Goal: Share content: Share content

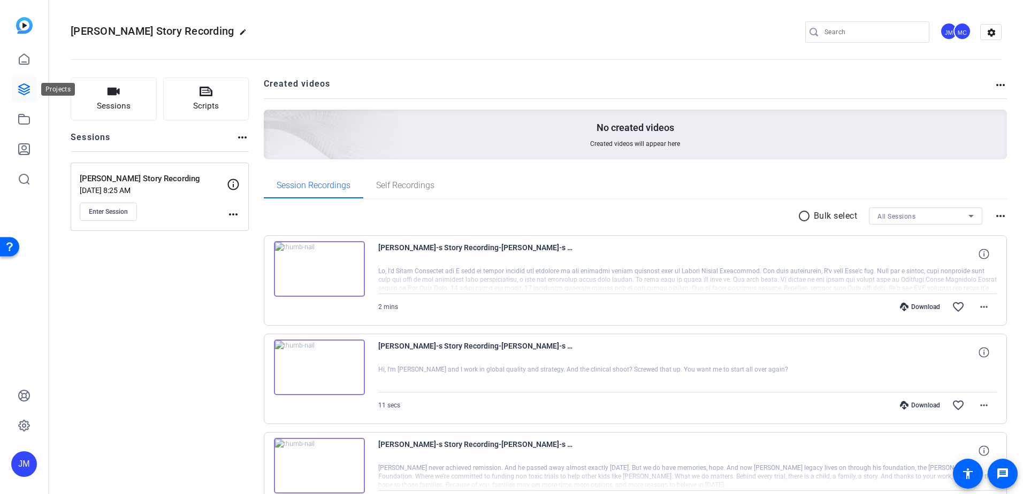
click at [19, 91] on icon at bounding box center [24, 89] width 13 height 13
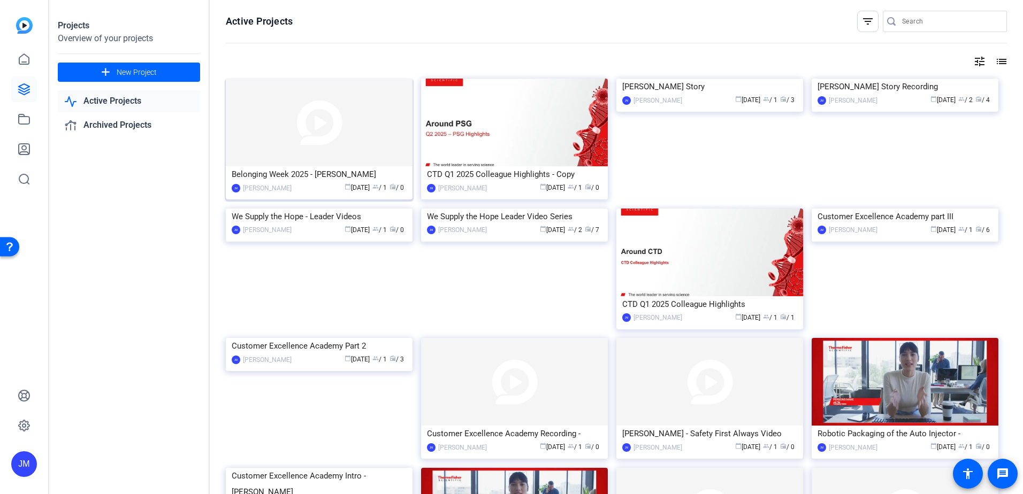
click at [312, 134] on img at bounding box center [319, 123] width 187 height 88
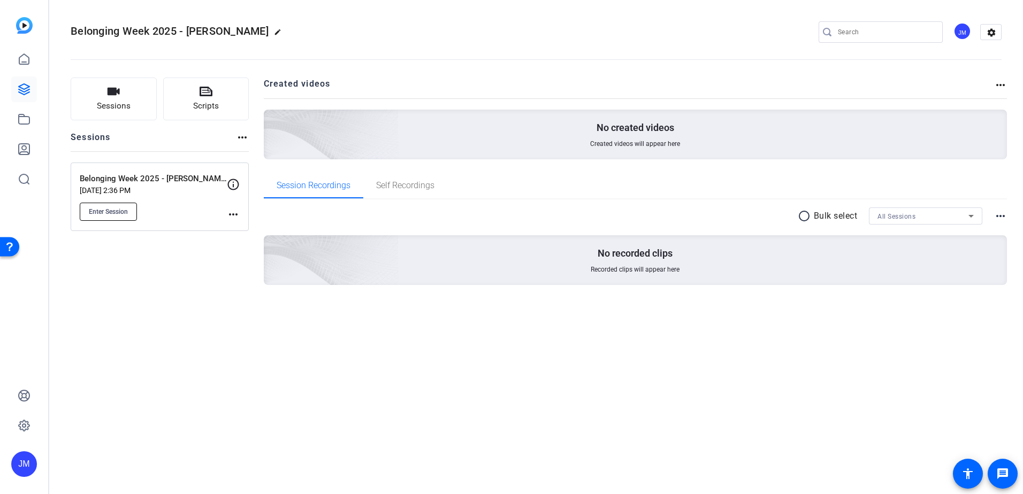
click at [102, 212] on span "Enter Session" at bounding box center [108, 212] width 39 height 9
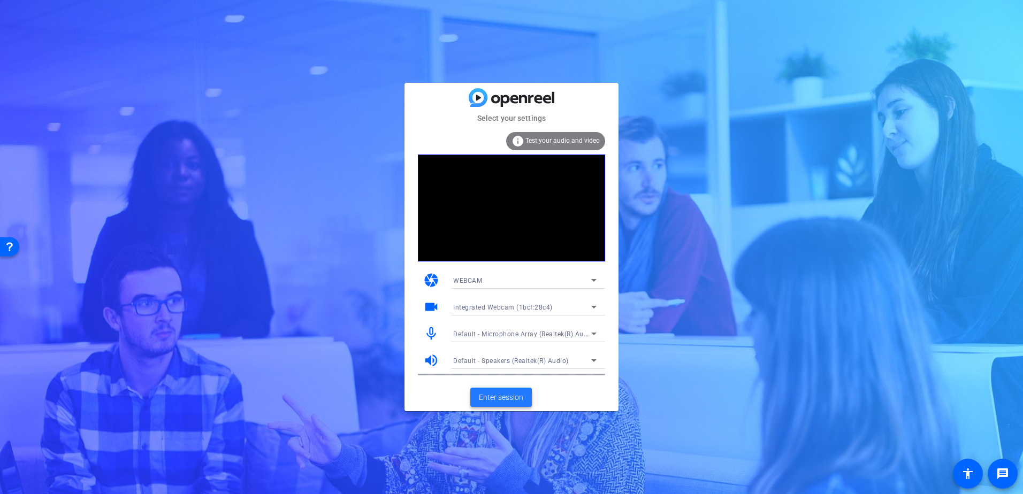
click at [508, 393] on span "Enter session" at bounding box center [501, 397] width 44 height 11
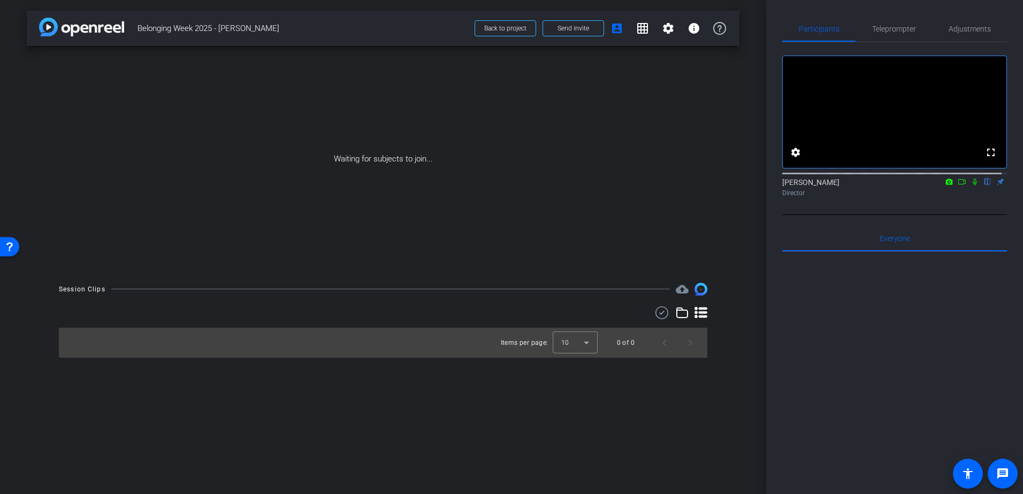
click at [983, 186] on mat-icon "flip" at bounding box center [987, 182] width 13 height 10
click at [982, 186] on mat-icon "flip" at bounding box center [987, 182] width 13 height 10
click at [972, 31] on span "Adjustments" at bounding box center [970, 28] width 42 height 7
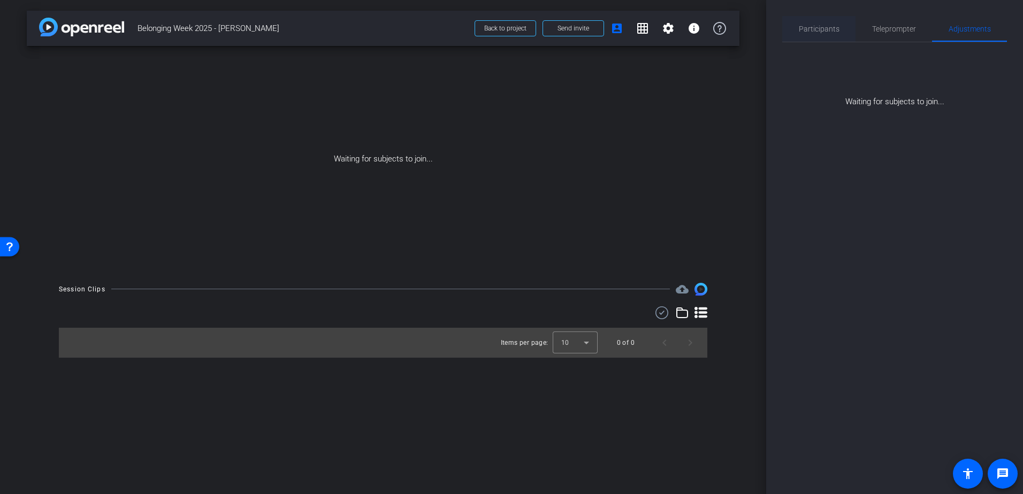
click at [841, 25] on div "Participants" at bounding box center [818, 29] width 73 height 26
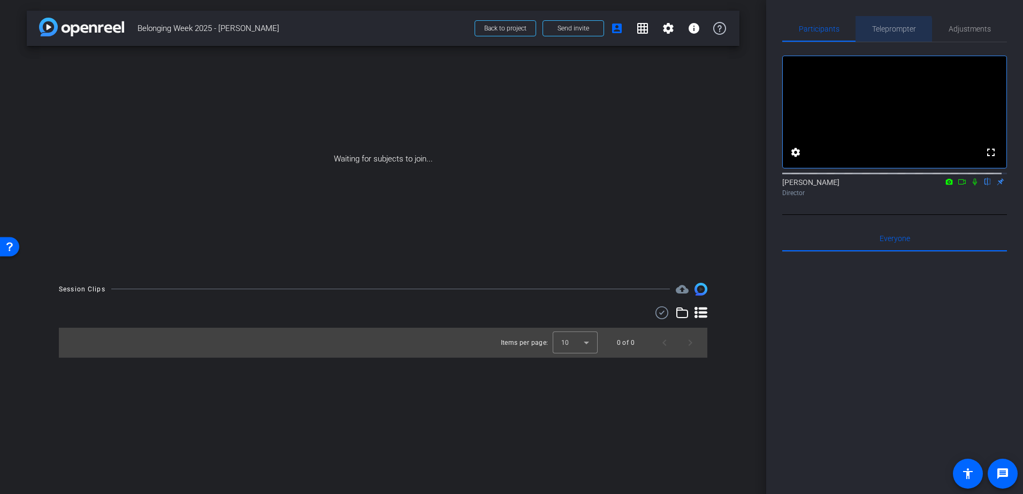
click at [891, 30] on span "Teleprompter" at bounding box center [894, 28] width 44 height 7
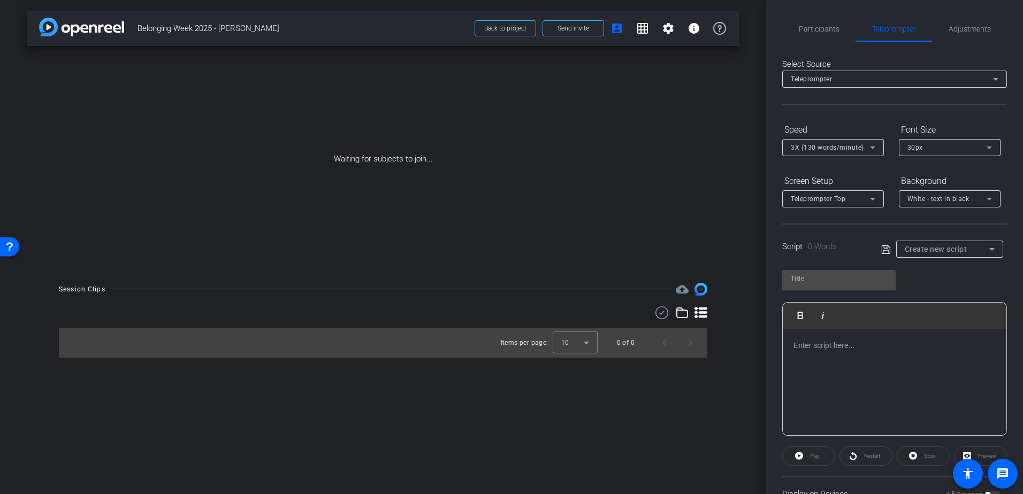
click at [938, 253] on span "Create new script" at bounding box center [936, 249] width 63 height 9
click at [946, 287] on span "Susan Gellatly Belonging Week" at bounding box center [946, 287] width 87 height 13
type input "Susan Gellatly Belonging Week"
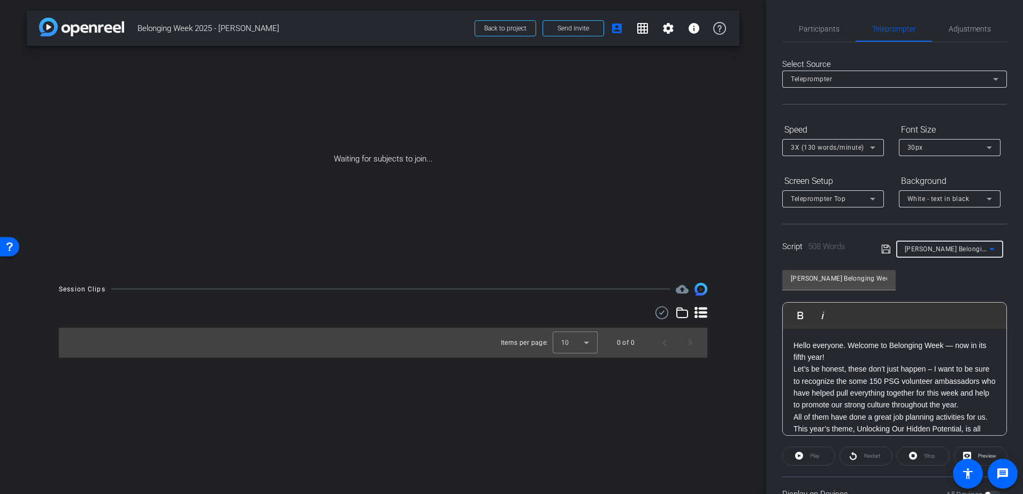
click at [898, 356] on p "Hello everyone. Welcome to Belonging Week — now in its fifth year!" at bounding box center [894, 352] width 202 height 24
click at [920, 363] on p "Let’s be honest, these don’t just happen – I want to be sure to recognize the s…" at bounding box center [894, 387] width 202 height 48
drag, startPoint x: 881, startPoint y: 381, endPoint x: 869, endPoint y: 383, distance: 12.4
click at [869, 383] on p "Let’s be honest, these don’t just happen – I want to be sure to recognize the s…" at bounding box center [894, 387] width 202 height 48
drag, startPoint x: 867, startPoint y: 381, endPoint x: 882, endPoint y: 381, distance: 15.0
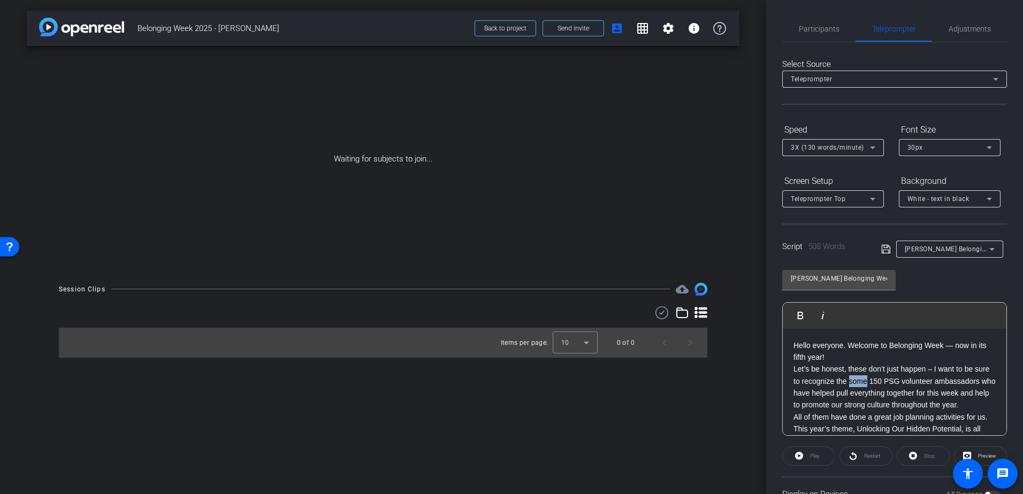
click at [882, 381] on p "Let’s be honest, these don’t just happen – I want to be sure to recognize the s…" at bounding box center [894, 387] width 202 height 48
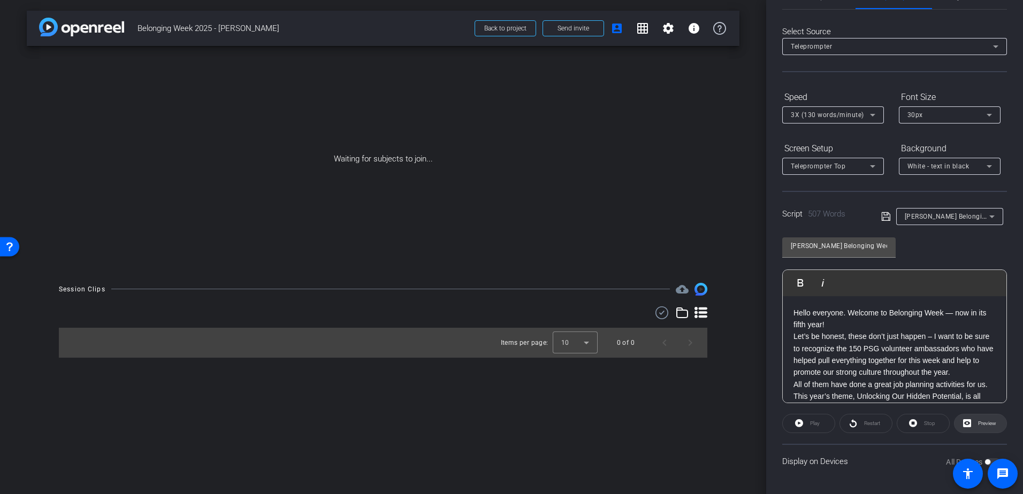
click at [993, 419] on span at bounding box center [981, 424] width 52 height 26
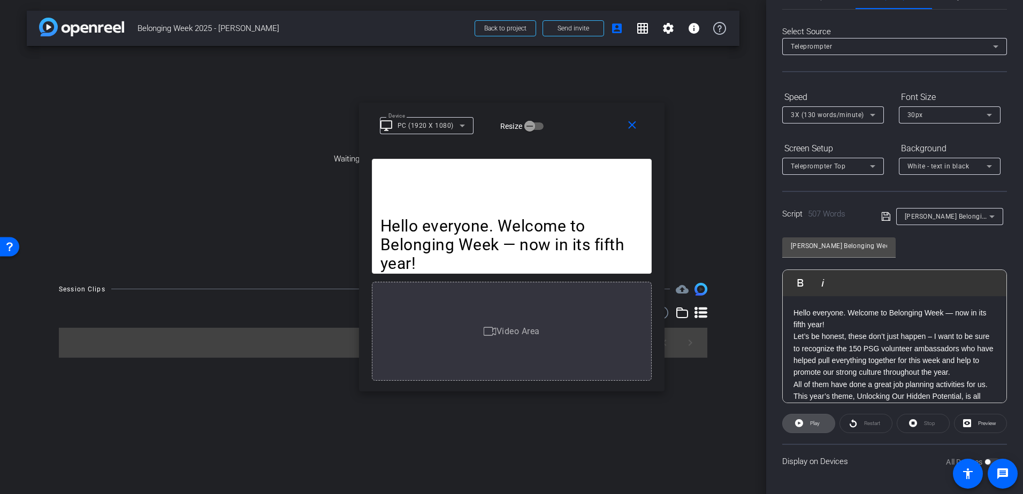
click at [810, 422] on span "Play" at bounding box center [815, 424] width 10 height 6
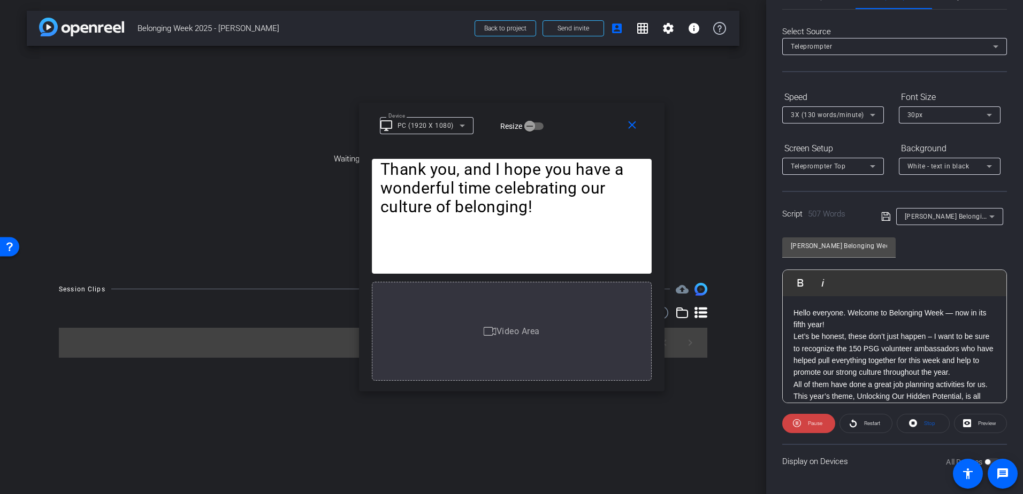
click at [859, 108] on div "3X (130 words/minute)" at bounding box center [833, 114] width 85 height 17
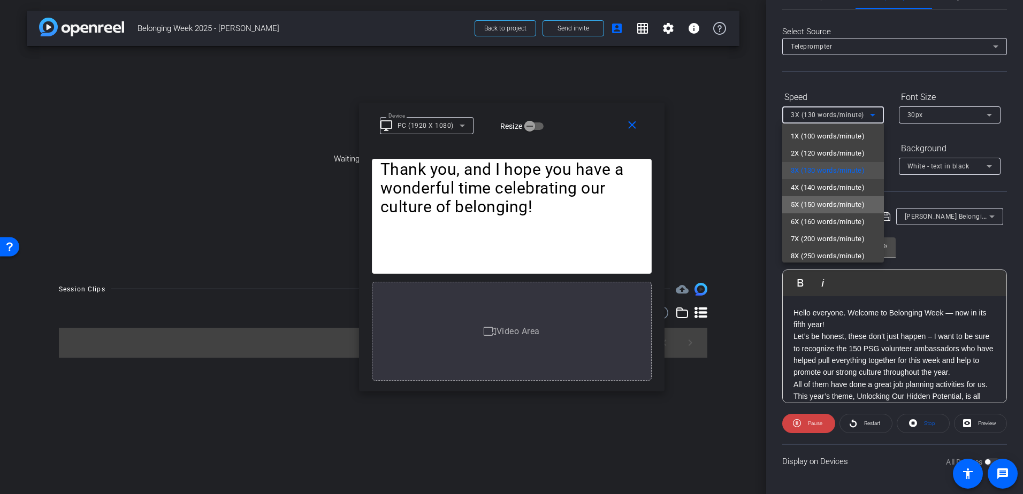
click at [853, 205] on span "5X (150 words/minute)" at bounding box center [828, 205] width 74 height 13
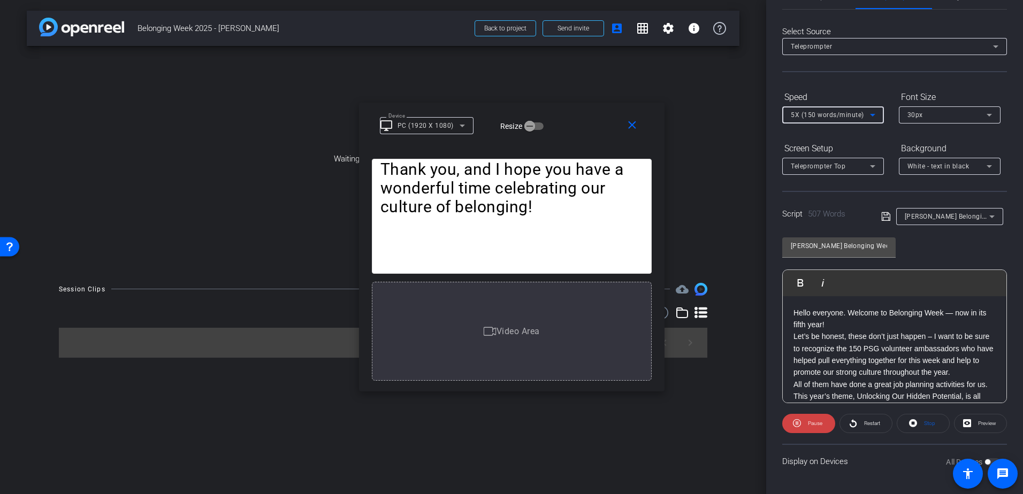
click at [859, 117] on span "5X (150 words/minute)" at bounding box center [827, 114] width 73 height 7
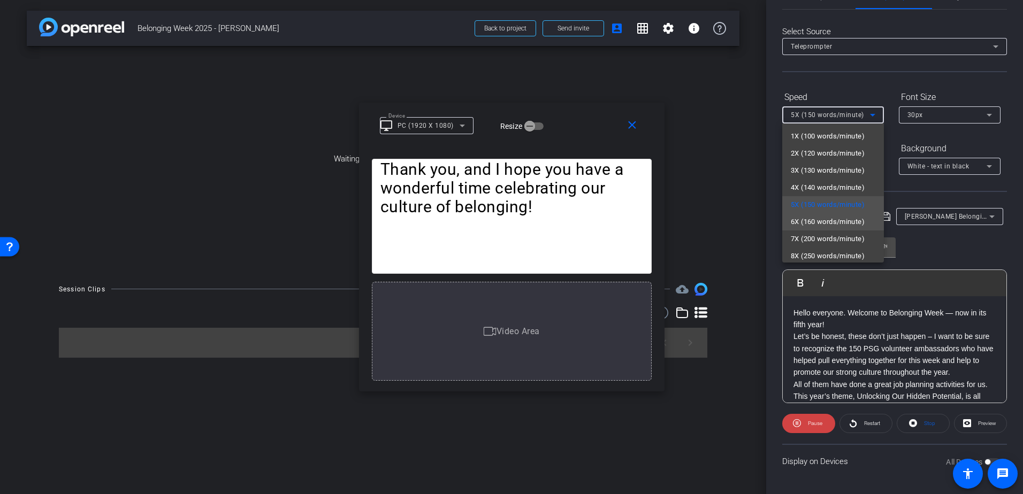
click at [851, 222] on span "6X (160 words/minute)" at bounding box center [828, 222] width 74 height 13
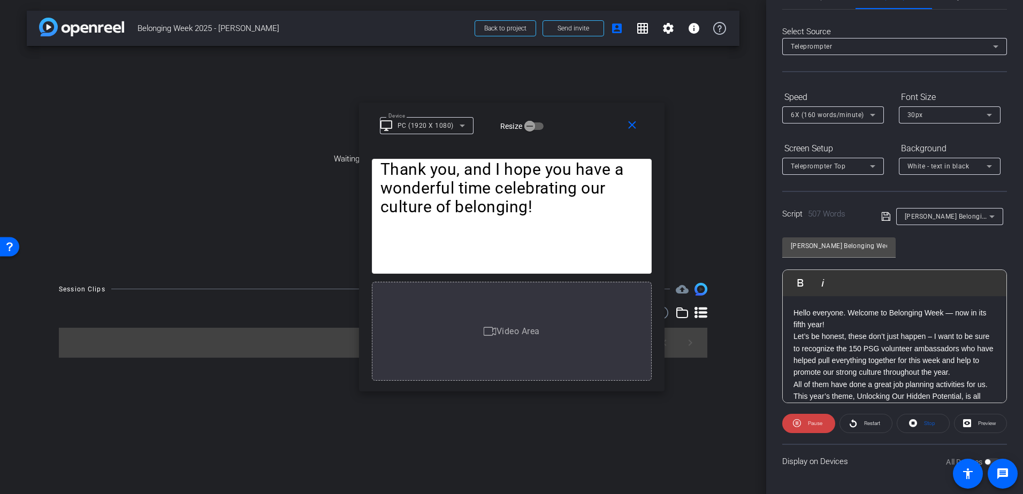
click at [974, 156] on div "Background" at bounding box center [950, 149] width 102 height 18
click at [972, 162] on div "White - text in black" at bounding box center [946, 165] width 79 height 13
click at [961, 211] on div "Black - text in white" at bounding box center [938, 208] width 63 height 13
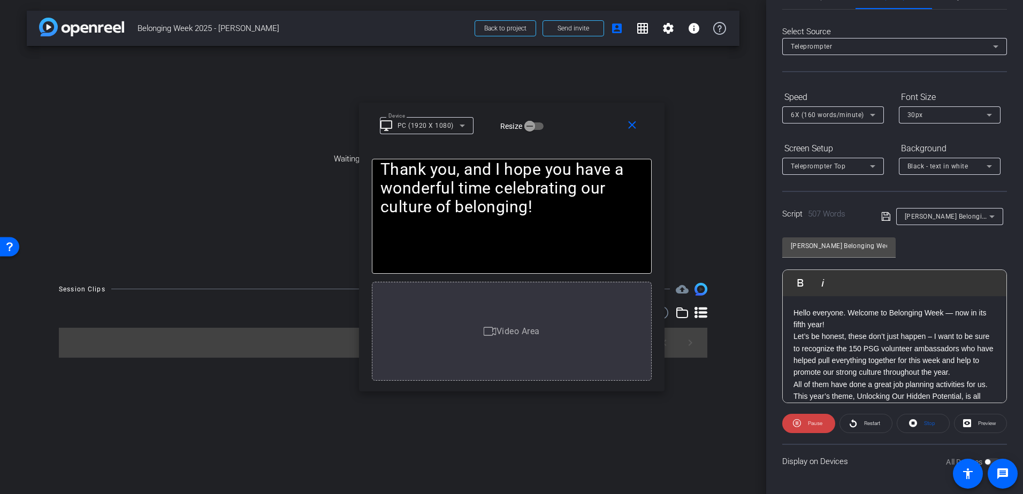
click at [969, 174] on div "Black - text in white" at bounding box center [949, 166] width 85 height 17
click at [964, 183] on div "White - text in black" at bounding box center [939, 189] width 64 height 13
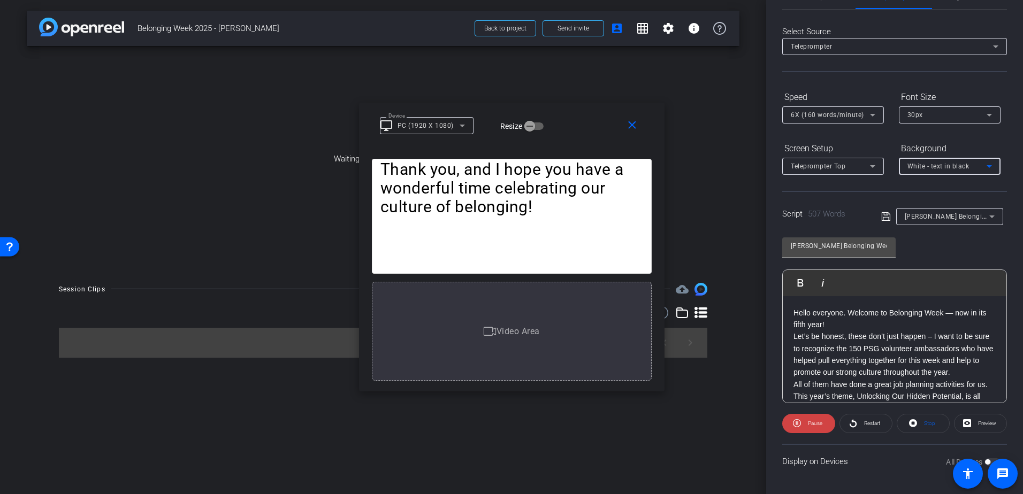
click at [848, 171] on div "Teleprompter Top" at bounding box center [830, 165] width 79 height 13
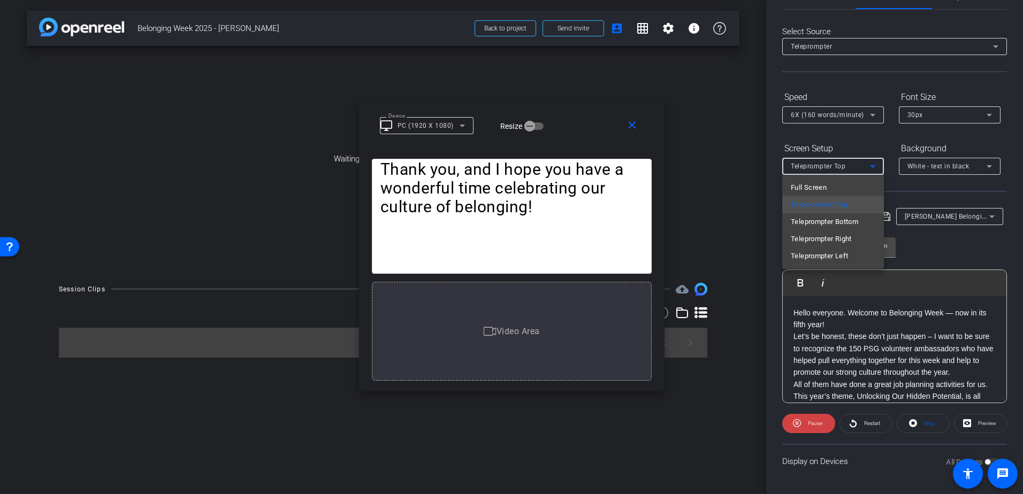
click at [838, 189] on mat-option "Full Screen" at bounding box center [833, 187] width 102 height 17
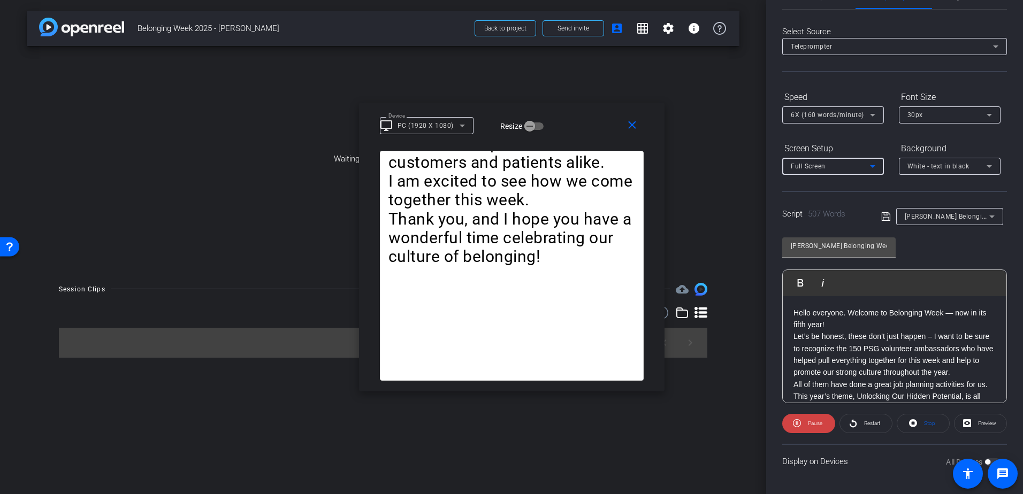
click at [873, 170] on icon at bounding box center [872, 166] width 13 height 13
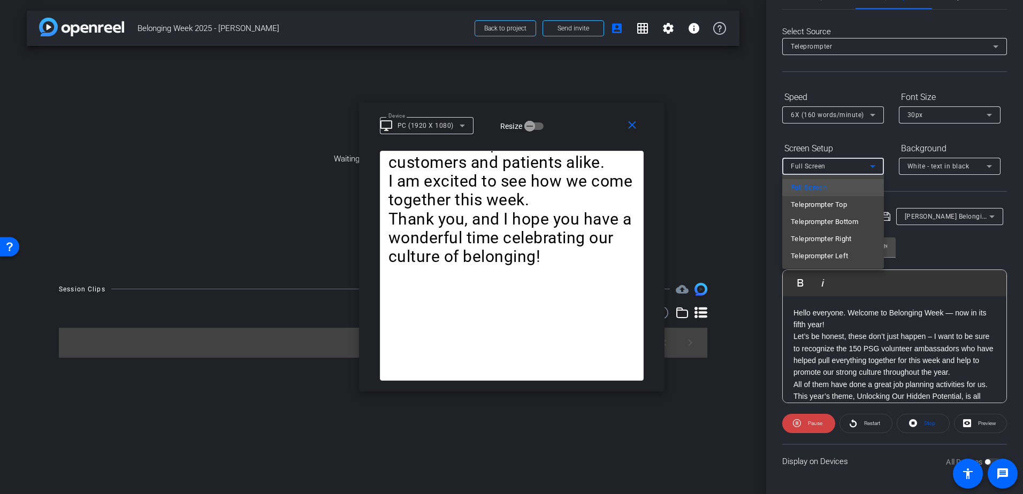
click at [873, 147] on div at bounding box center [511, 247] width 1023 height 494
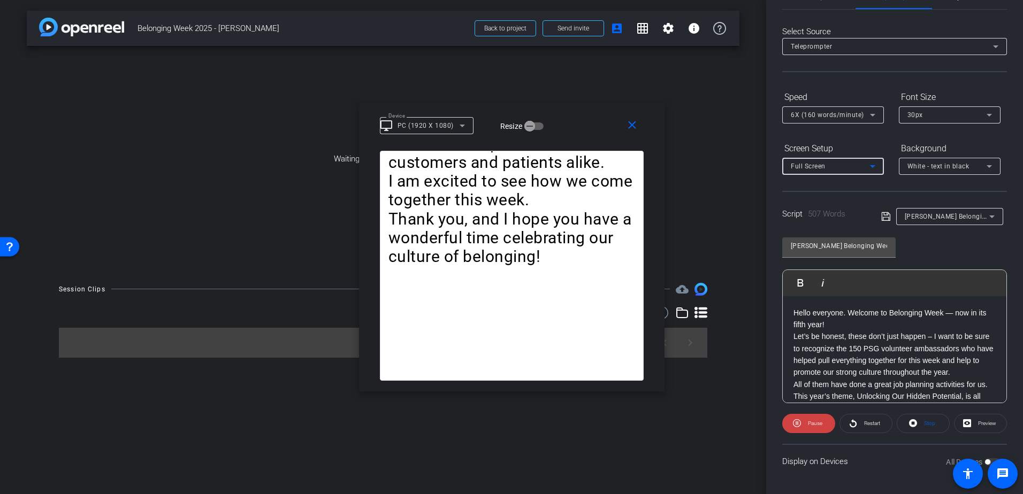
click at [873, 161] on icon at bounding box center [872, 166] width 13 height 13
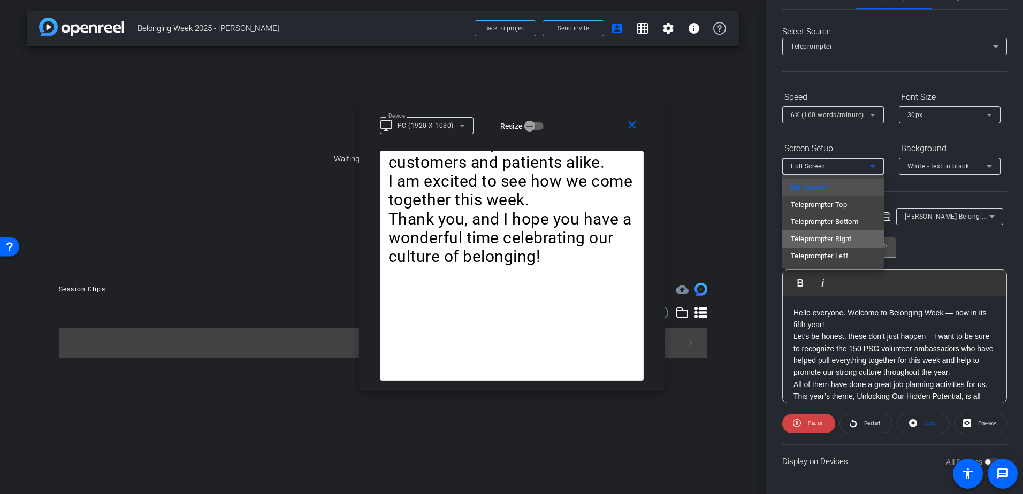
click at [851, 231] on mat-option "Teleprompter Right" at bounding box center [833, 239] width 102 height 17
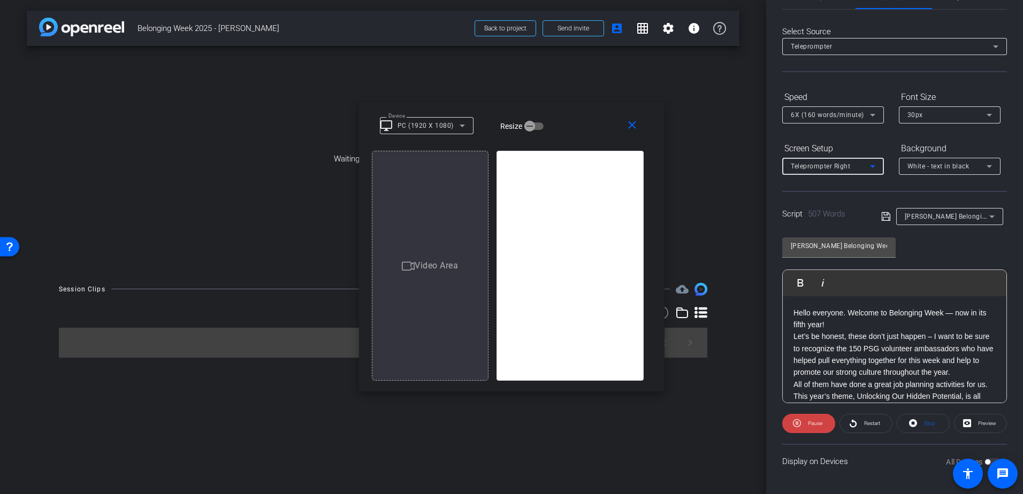
click at [857, 165] on div "Teleprompter Right" at bounding box center [830, 165] width 79 height 13
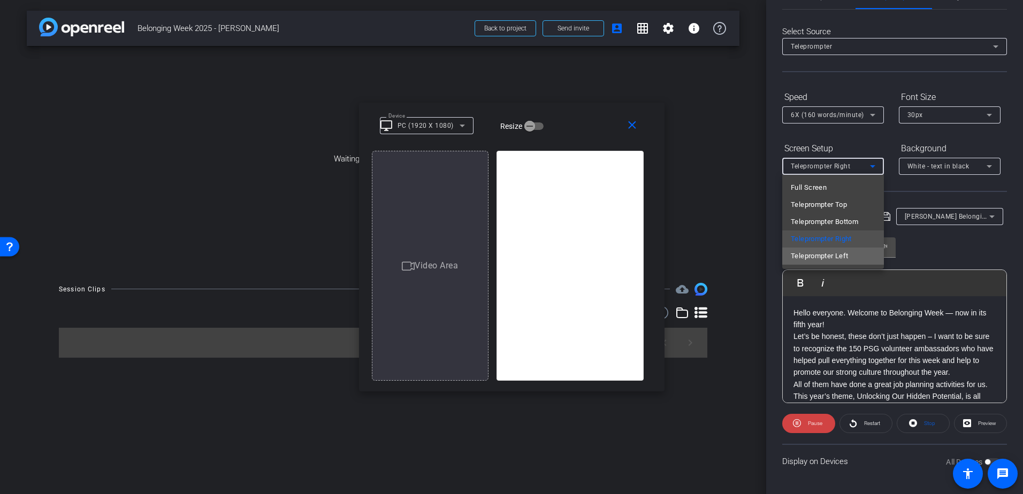
click at [845, 253] on span "Teleprompter Left" at bounding box center [819, 256] width 57 height 13
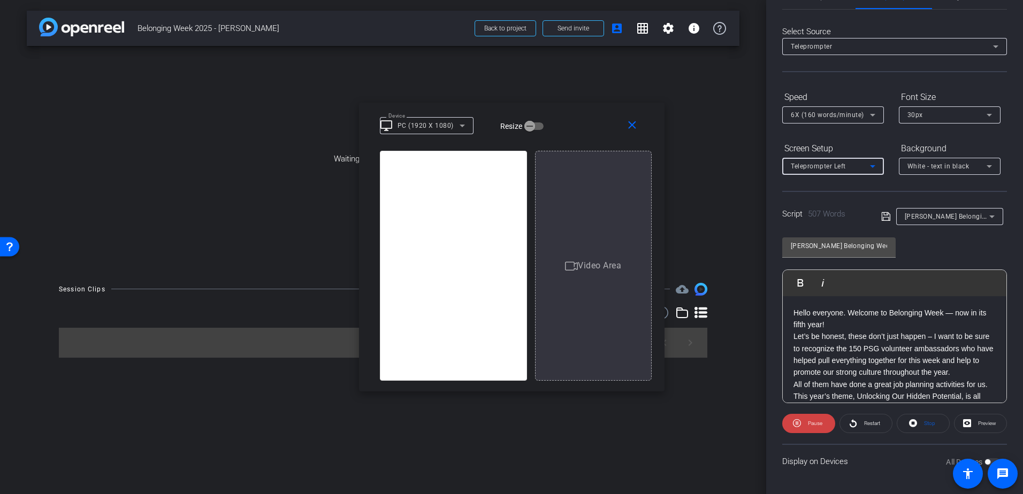
click at [861, 165] on div "Teleprompter Left" at bounding box center [830, 165] width 79 height 13
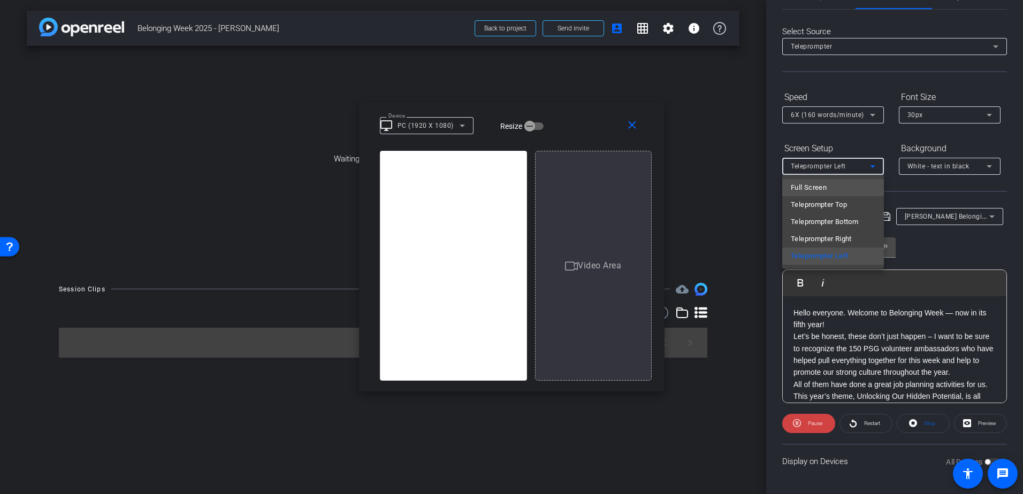
click at [858, 187] on mat-option "Full Screen" at bounding box center [833, 187] width 102 height 17
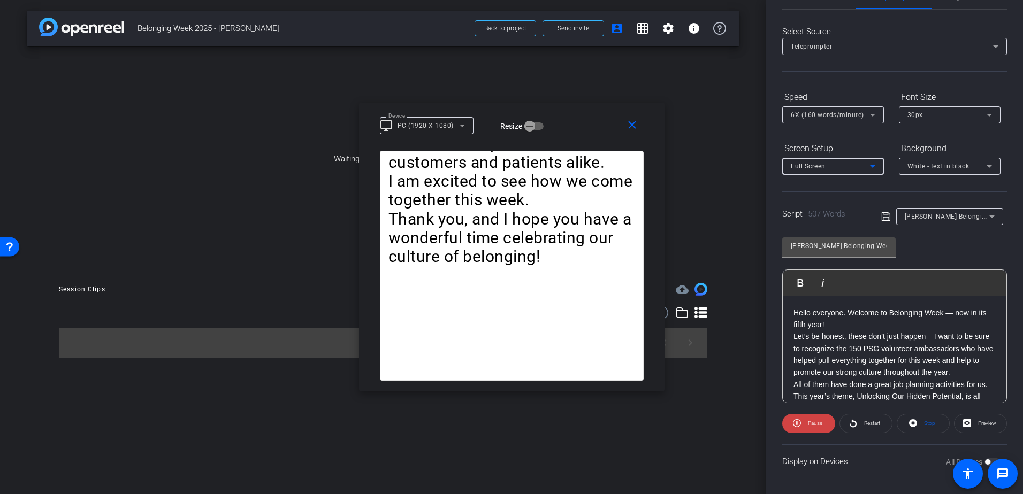
click at [861, 163] on div "Full Screen" at bounding box center [830, 165] width 79 height 13
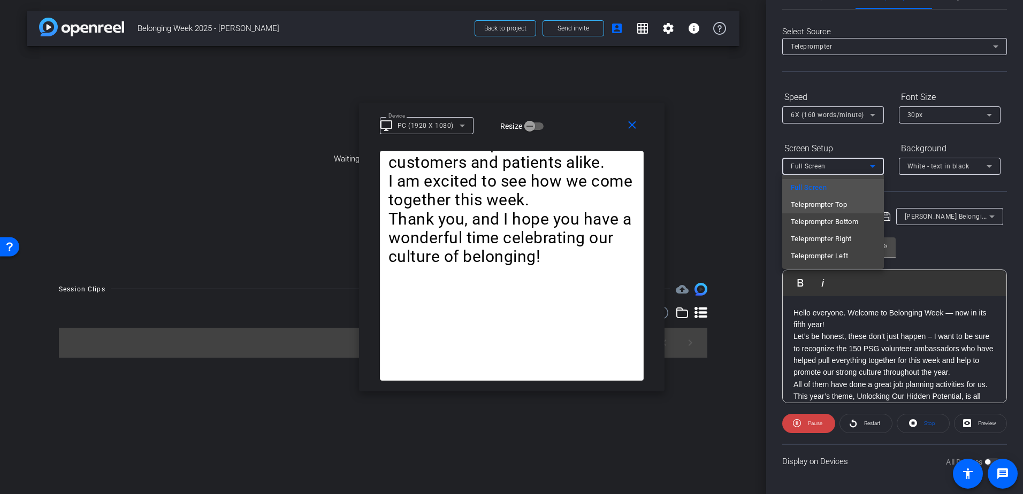
click at [843, 209] on span "Teleprompter Top" at bounding box center [819, 205] width 56 height 13
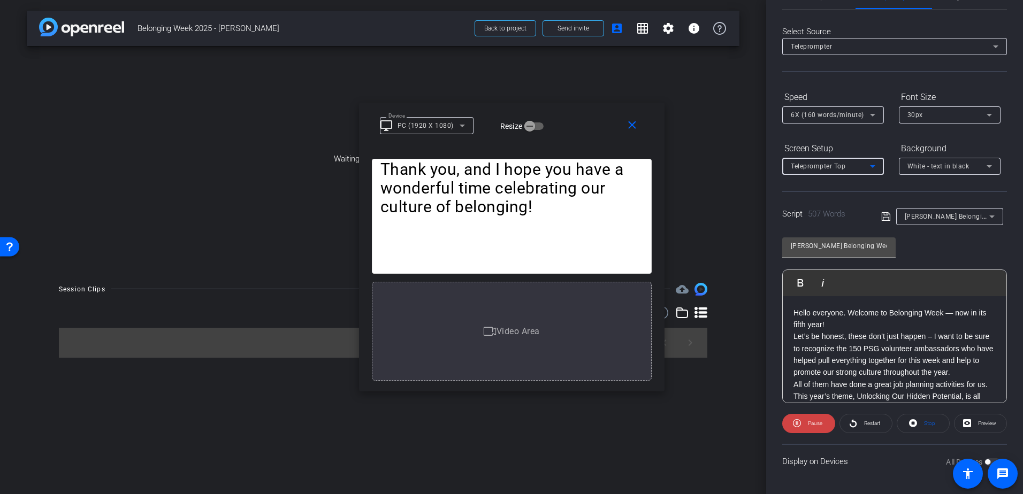
click at [512, 334] on span "Video Area" at bounding box center [518, 331] width 43 height 10
click at [173, 65] on mat-icon "close" at bounding box center [169, 62] width 6 height 6
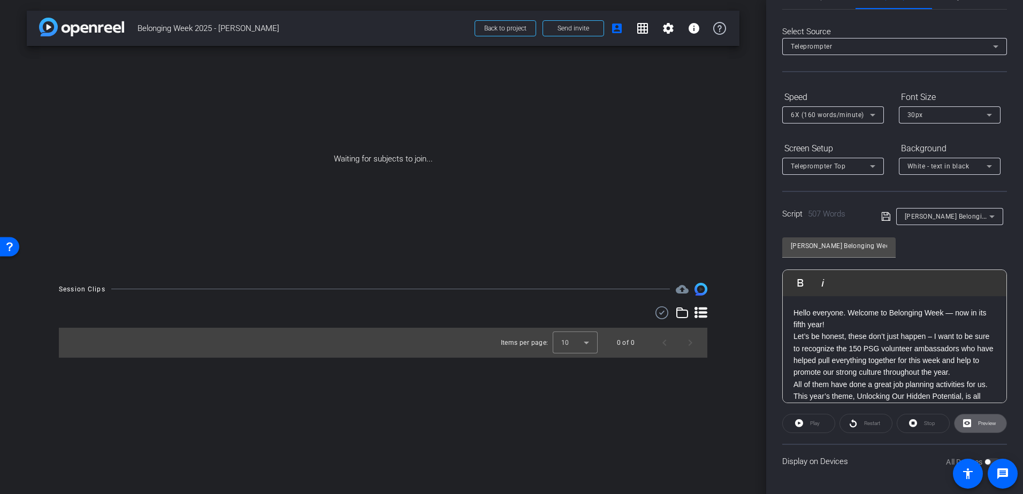
click at [978, 419] on span "Preview" at bounding box center [985, 423] width 21 height 15
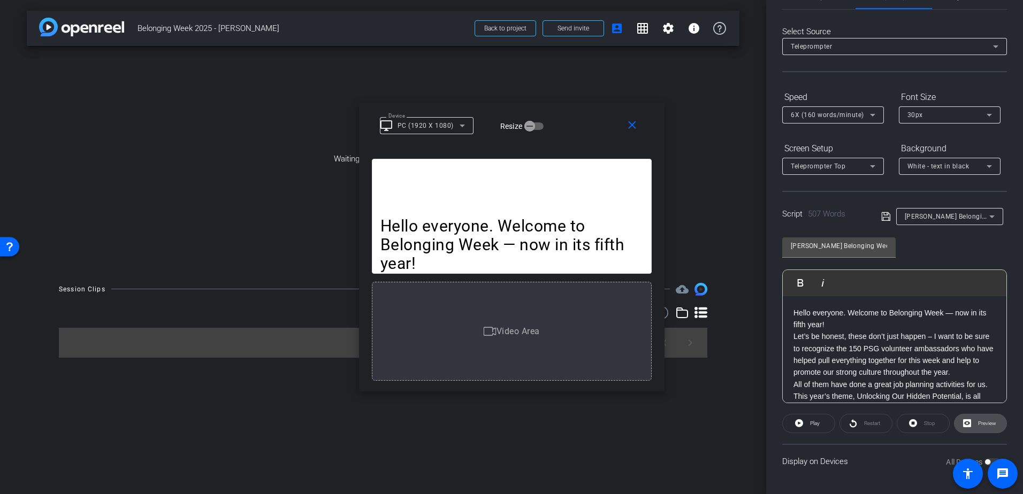
click at [986, 423] on span "Preview" at bounding box center [987, 424] width 18 height 6
click at [638, 128] on mat-icon "close" at bounding box center [631, 125] width 13 height 13
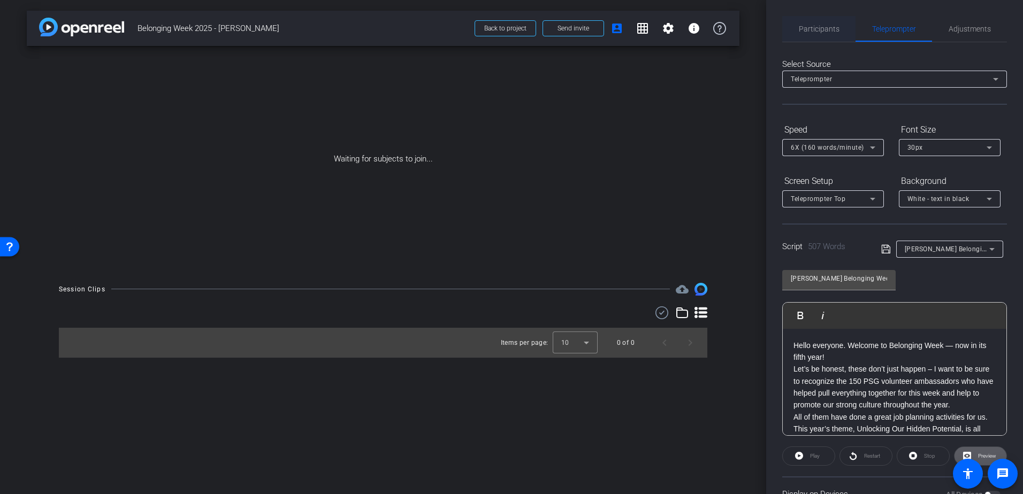
click at [799, 21] on span "Participants" at bounding box center [819, 29] width 41 height 26
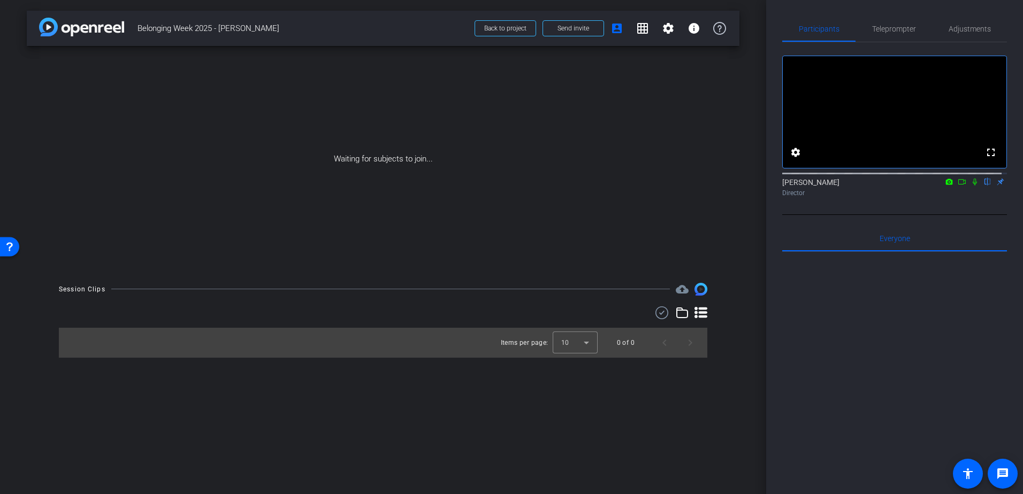
click at [973, 186] on icon at bounding box center [975, 182] width 4 height 7
click at [617, 26] on mat-icon "account_box" at bounding box center [616, 28] width 13 height 13
click at [664, 30] on mat-icon "settings" at bounding box center [668, 28] width 13 height 13
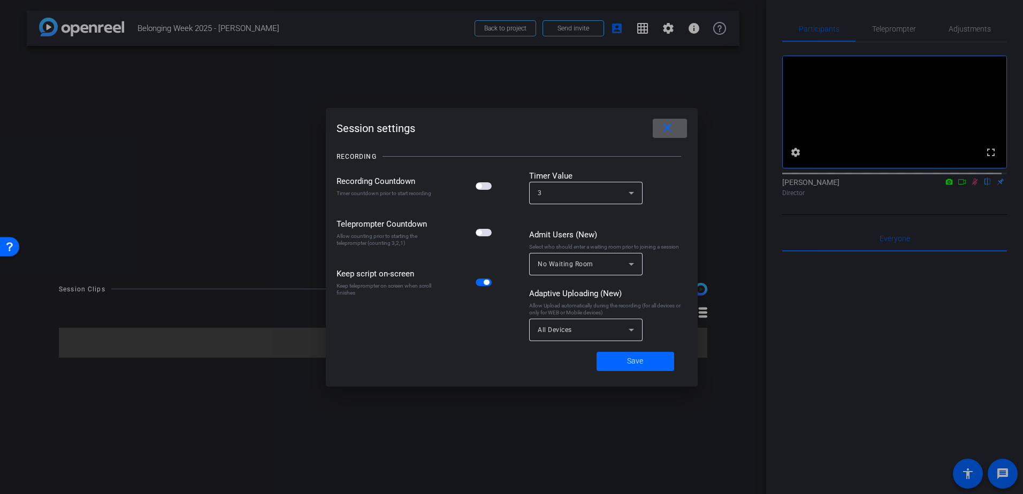
click at [497, 30] on div at bounding box center [511, 247] width 1023 height 494
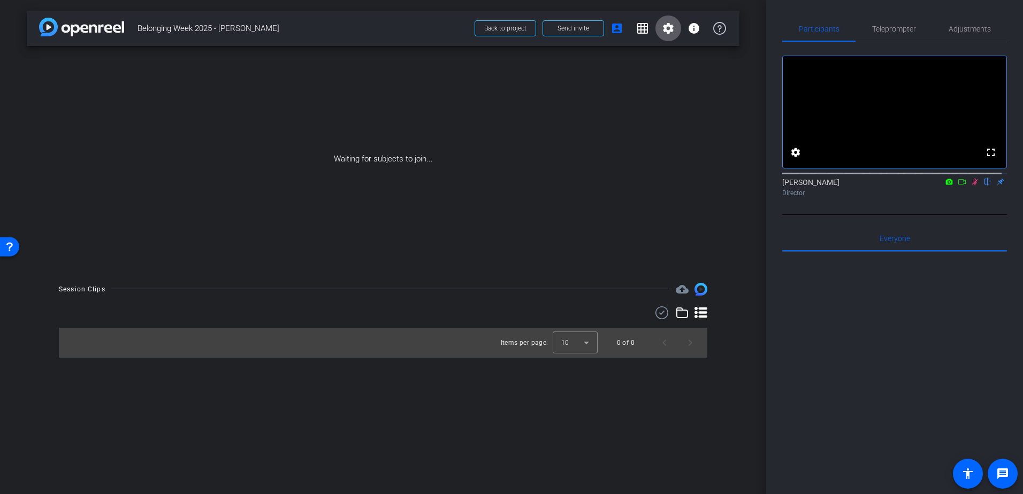
click at [497, 30] on span "Back to project" at bounding box center [505, 28] width 42 height 7
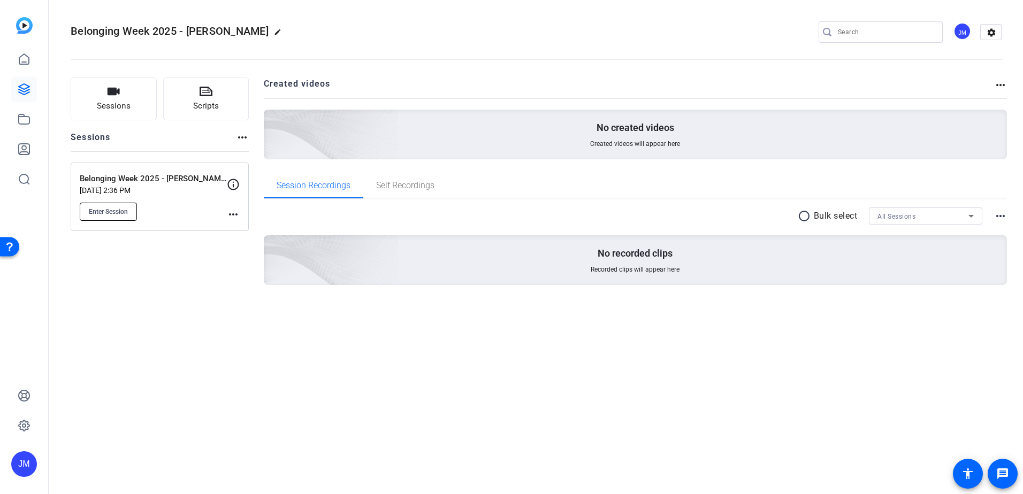
click at [104, 206] on button "Enter Session" at bounding box center [108, 212] width 57 height 18
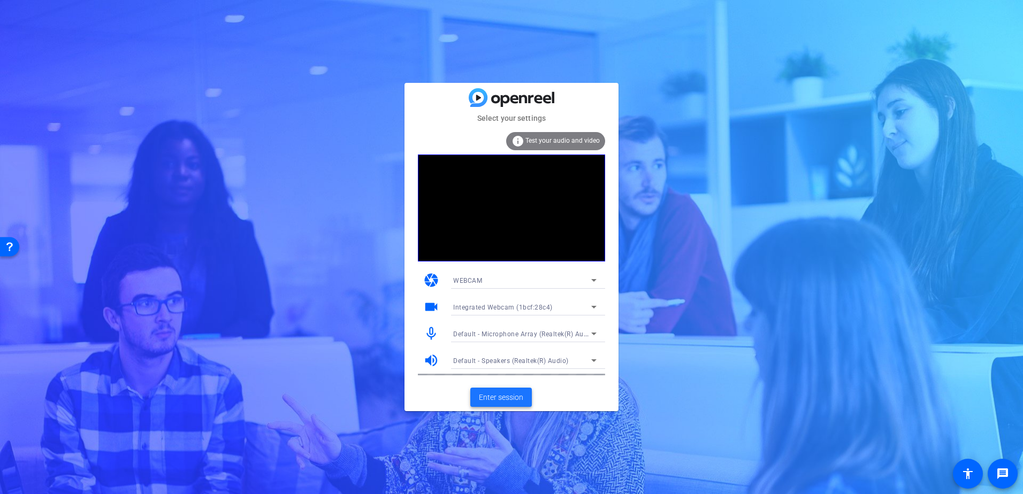
click at [487, 400] on span "Enter session" at bounding box center [501, 397] width 44 height 11
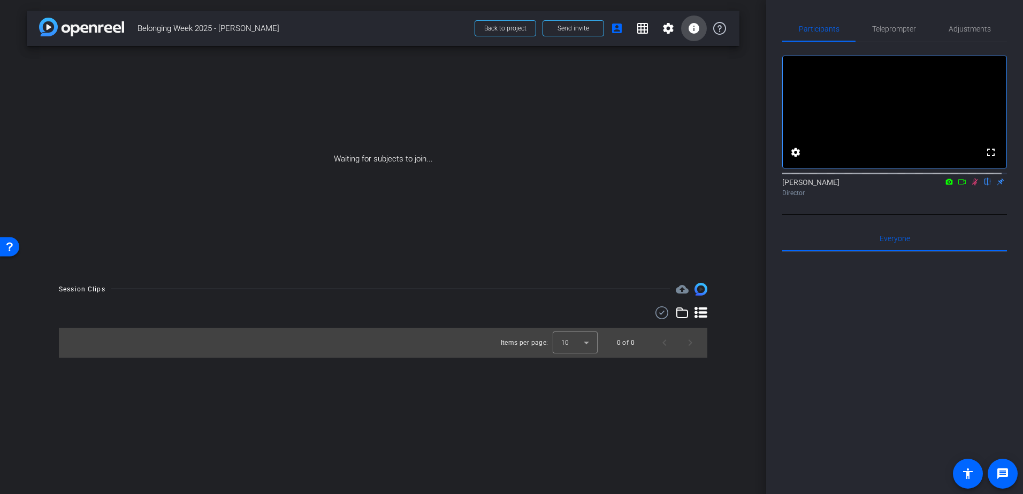
click at [701, 29] on span at bounding box center [694, 29] width 26 height 26
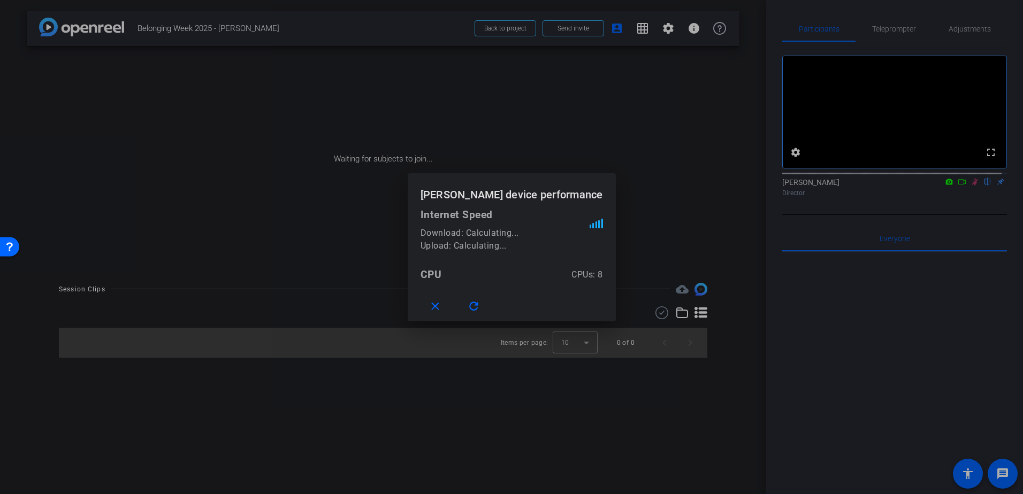
click at [0, 0] on div at bounding box center [0, 0] width 0 height 0
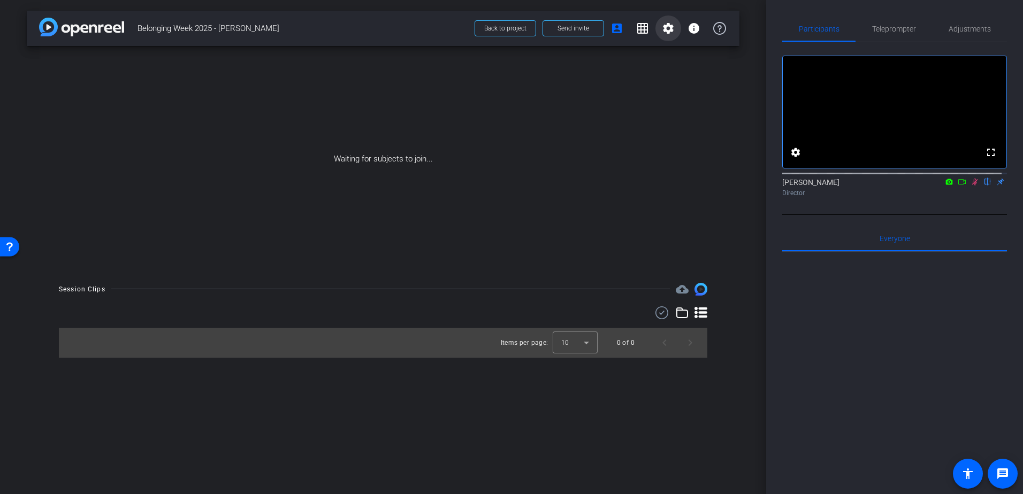
click at [675, 30] on span at bounding box center [668, 29] width 26 height 26
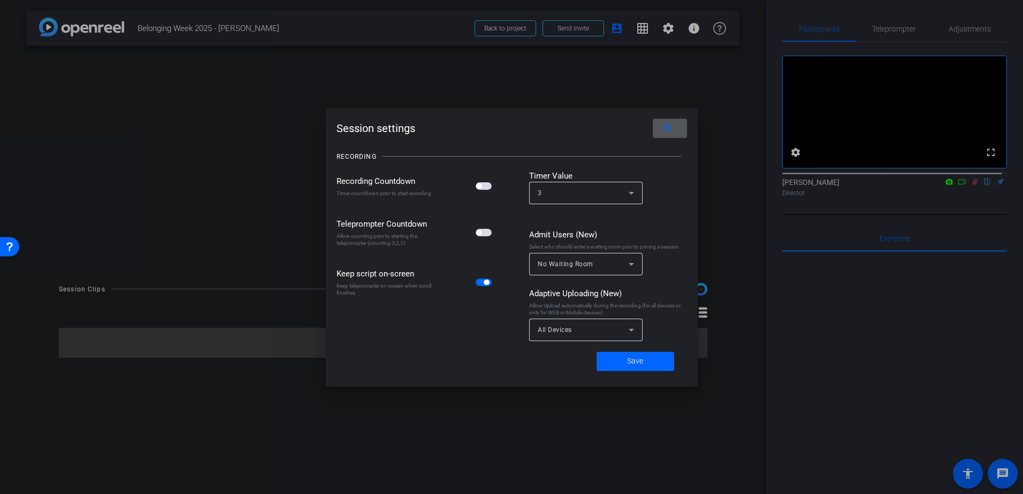
click at [662, 132] on mat-icon "close" at bounding box center [667, 127] width 13 height 13
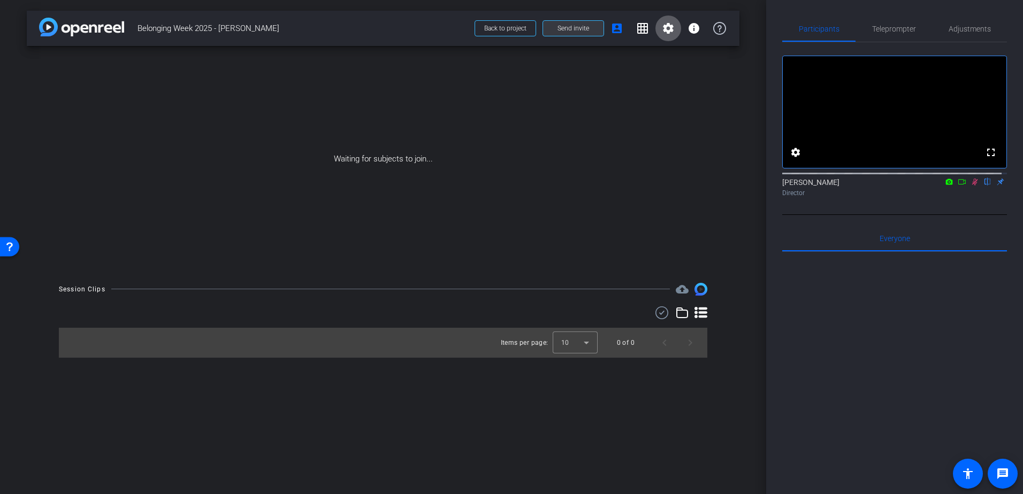
click at [576, 30] on span "Send invite" at bounding box center [574, 28] width 32 height 9
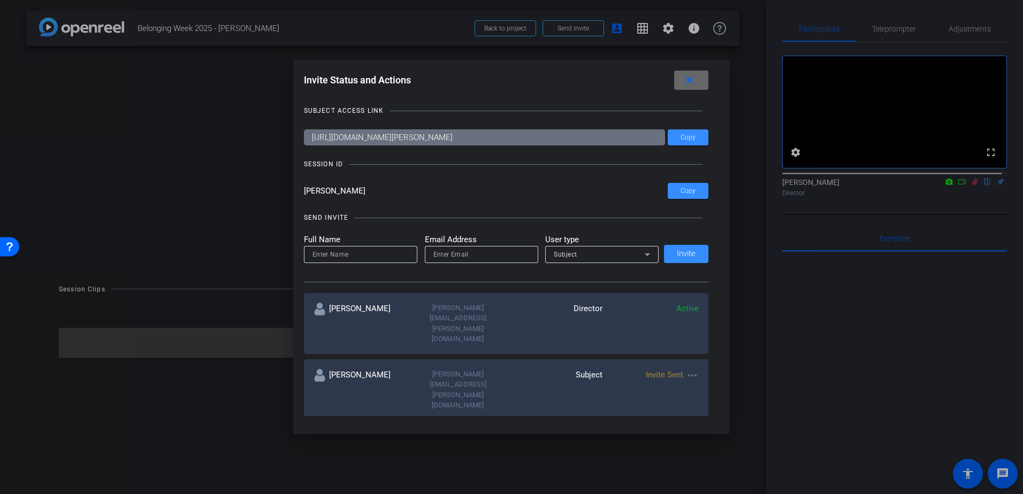
click at [694, 79] on mat-icon "close" at bounding box center [689, 80] width 13 height 13
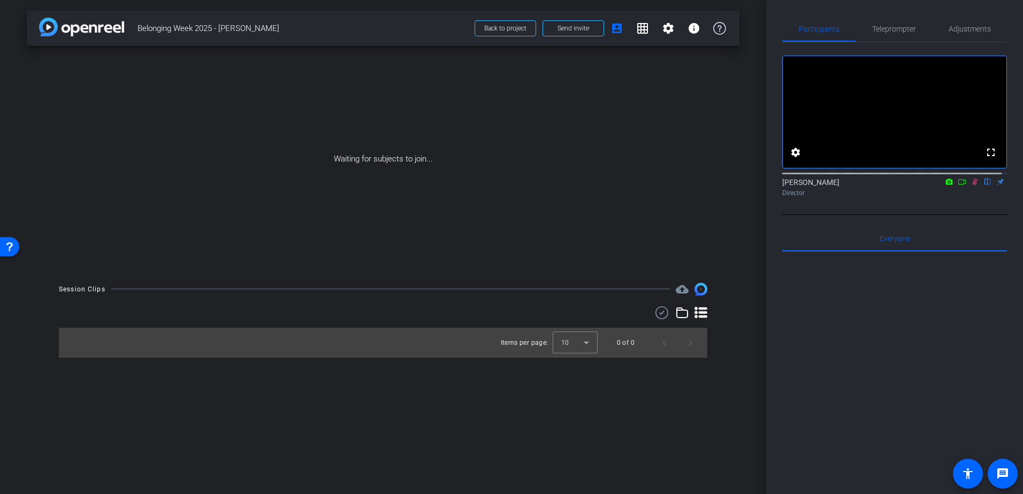
click at [958, 186] on icon at bounding box center [962, 181] width 9 height 7
click at [968, 187] on mat-icon at bounding box center [974, 182] width 13 height 10
click at [584, 26] on span "Send invite" at bounding box center [574, 28] width 32 height 9
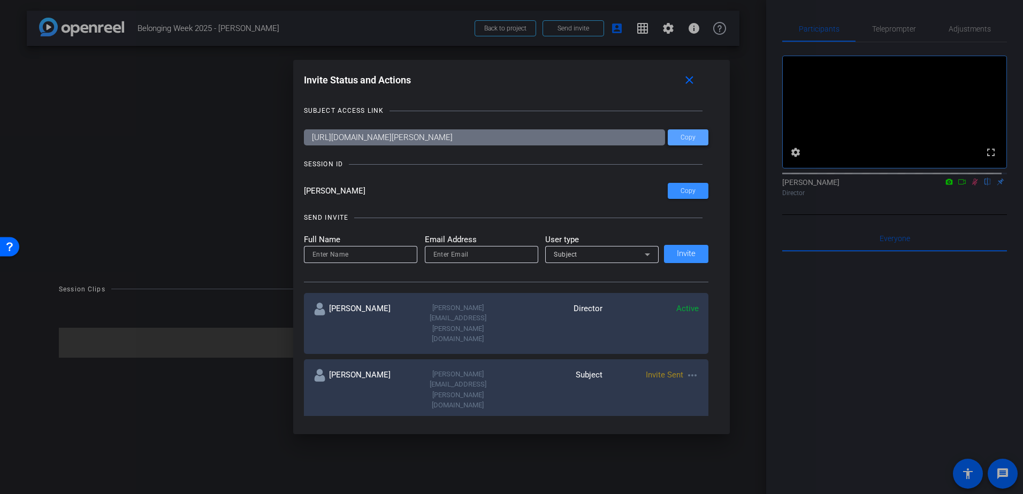
click at [688, 138] on span "Copy" at bounding box center [688, 138] width 15 height 8
drag, startPoint x: 686, startPoint y: 190, endPoint x: 991, endPoint y: 201, distance: 304.6
click at [686, 190] on span "Copy" at bounding box center [688, 191] width 15 height 8
click at [686, 81] on mat-icon "close" at bounding box center [689, 80] width 13 height 13
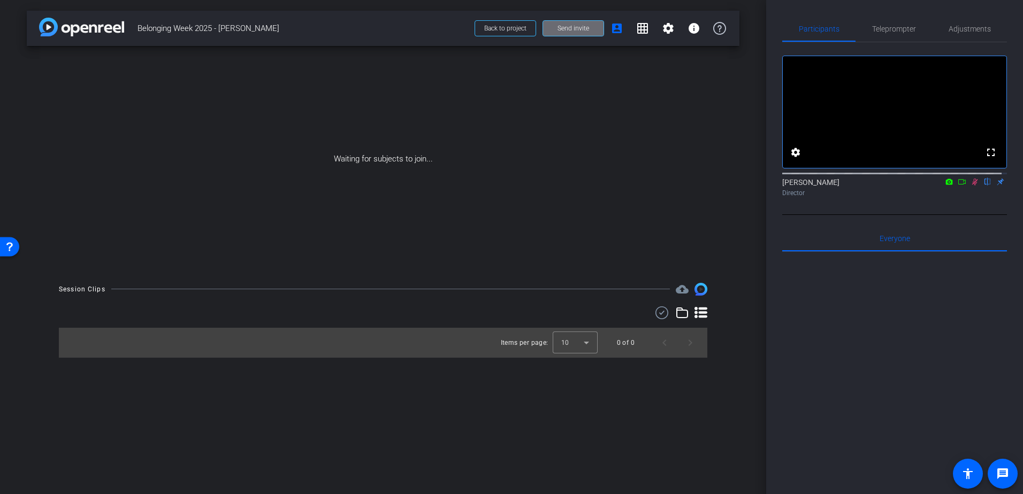
click at [593, 29] on span at bounding box center [573, 29] width 60 height 26
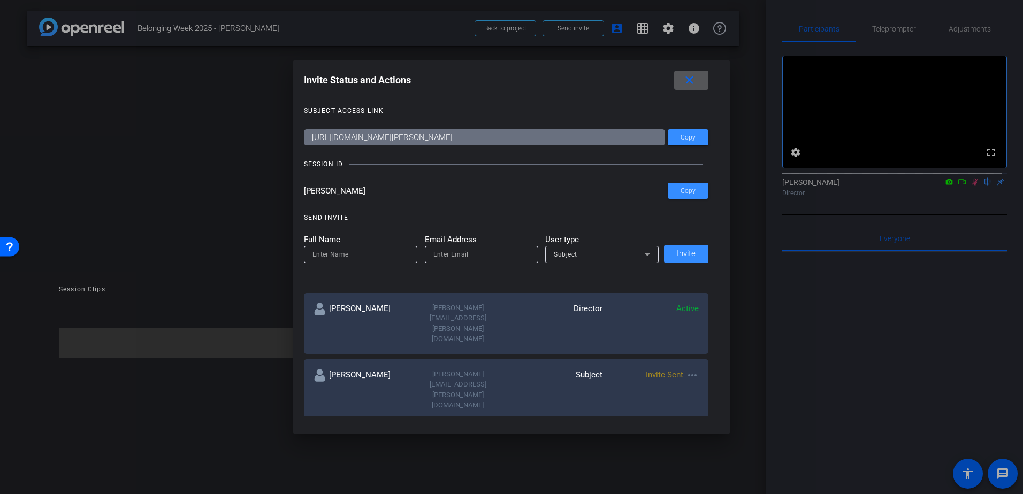
click at [691, 369] on mat-icon "more_horiz" at bounding box center [692, 375] width 13 height 13
click at [692, 342] on div at bounding box center [511, 247] width 1023 height 494
click at [696, 195] on span at bounding box center [688, 191] width 41 height 26
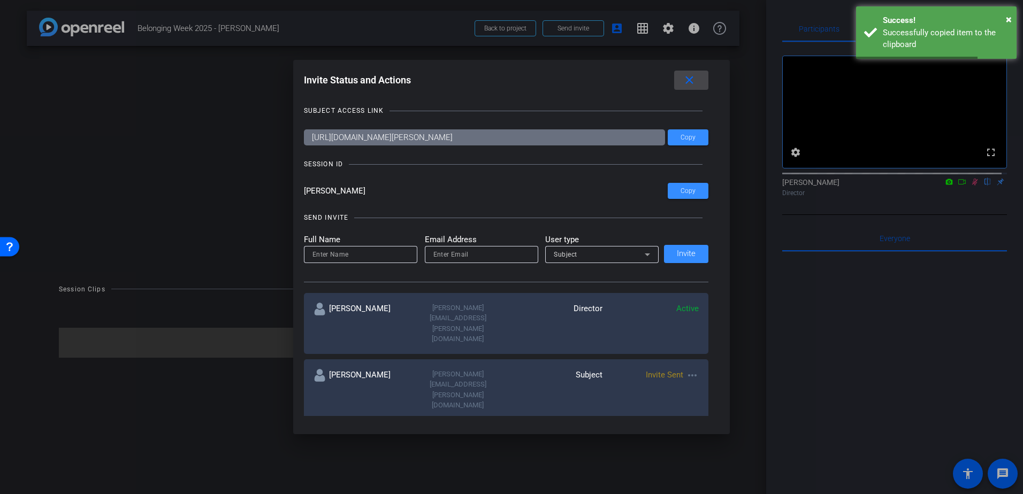
click at [693, 77] on mat-icon "close" at bounding box center [689, 80] width 13 height 13
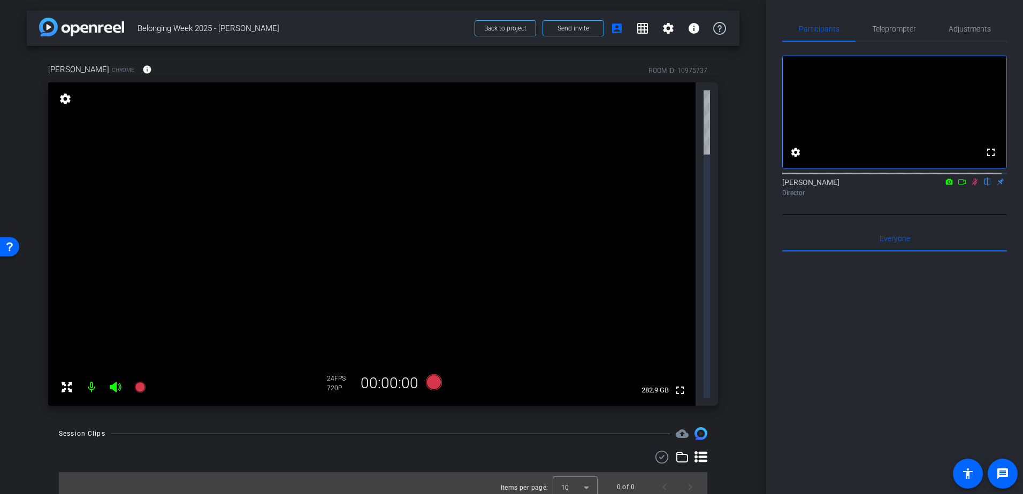
click at [71, 381] on icon at bounding box center [66, 387] width 13 height 13
click at [677, 97] on mat-icon "fullscreen_exit" at bounding box center [679, 97] width 13 height 13
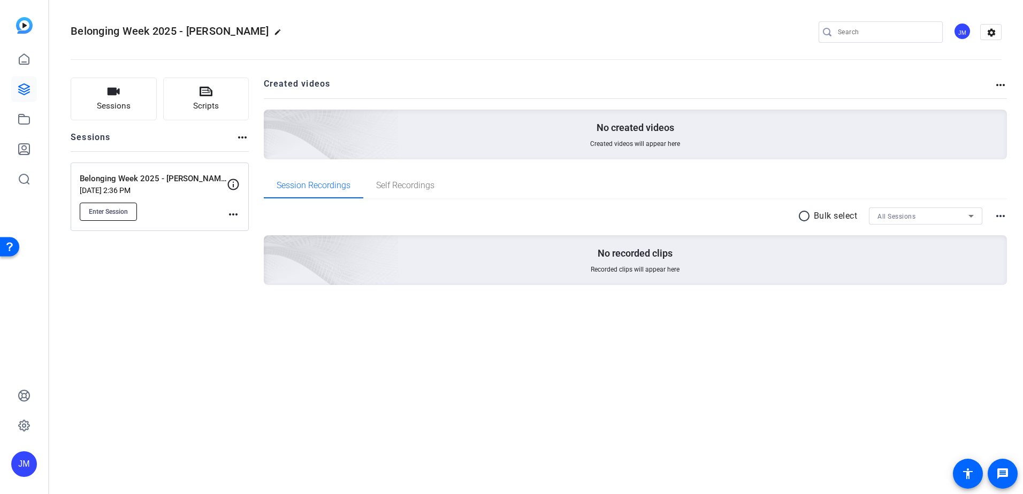
click at [107, 205] on button "Enter Session" at bounding box center [108, 212] width 57 height 18
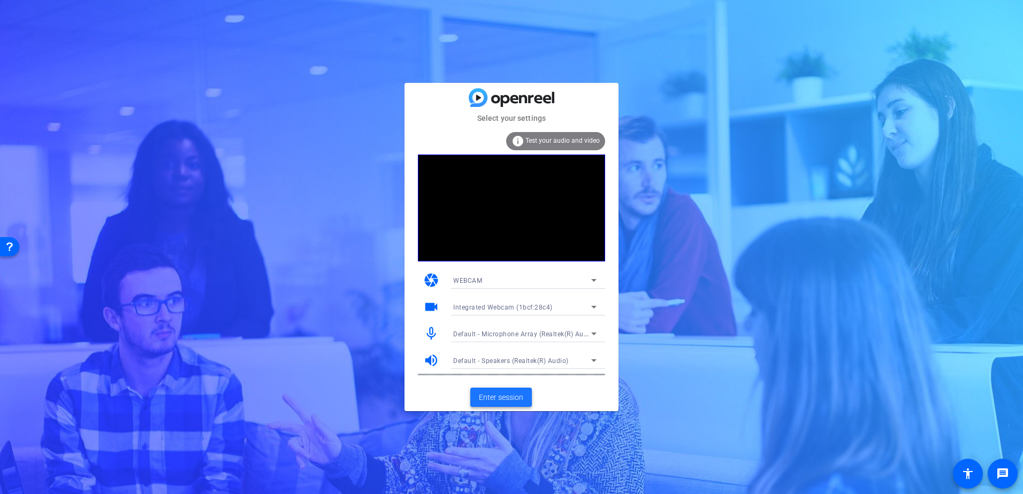
click at [526, 401] on span at bounding box center [501, 398] width 62 height 26
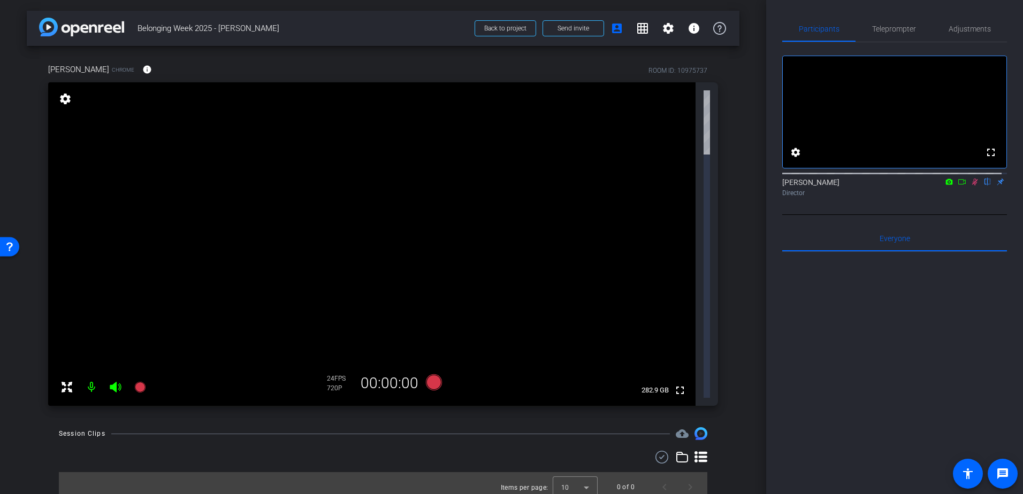
click at [972, 186] on icon at bounding box center [975, 182] width 6 height 7
click at [407, 335] on div "arrow_back Belonging Week 2025 - Susan Gellatly Back to project Send invite acc…" at bounding box center [383, 247] width 766 height 494
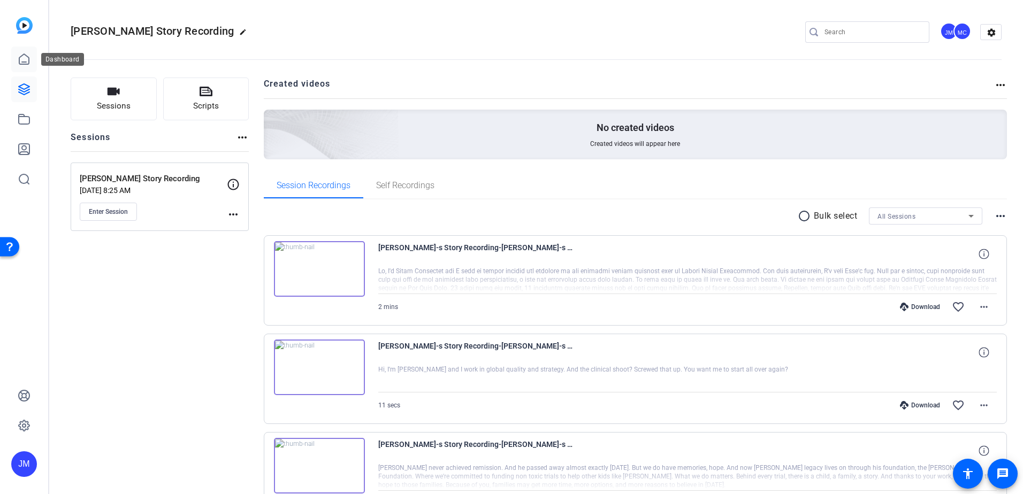
click at [20, 66] on link at bounding box center [24, 60] width 26 height 26
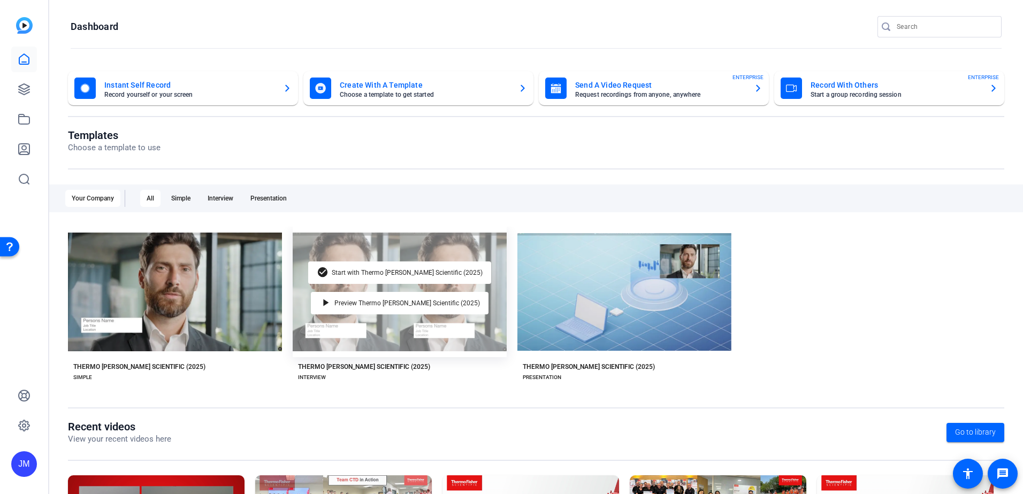
scroll to position [107, 0]
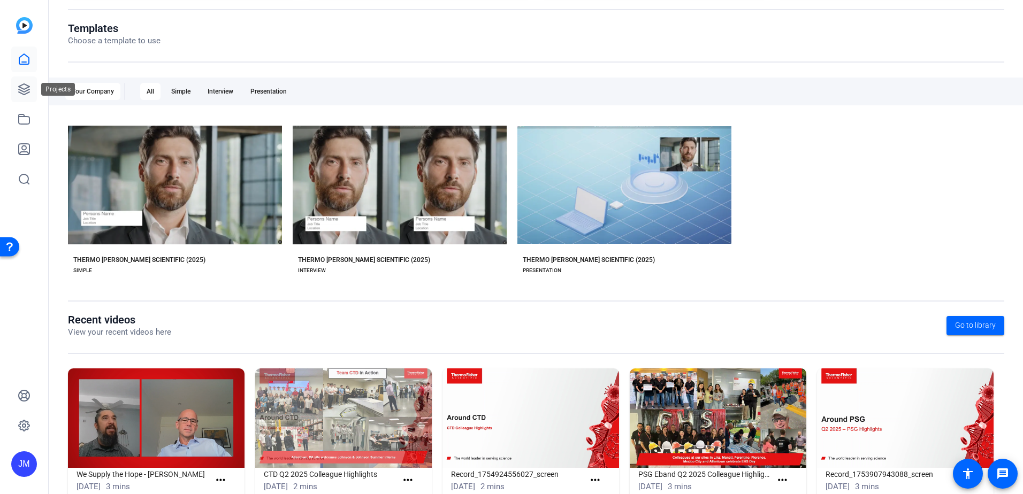
click at [20, 86] on icon at bounding box center [24, 89] width 11 height 11
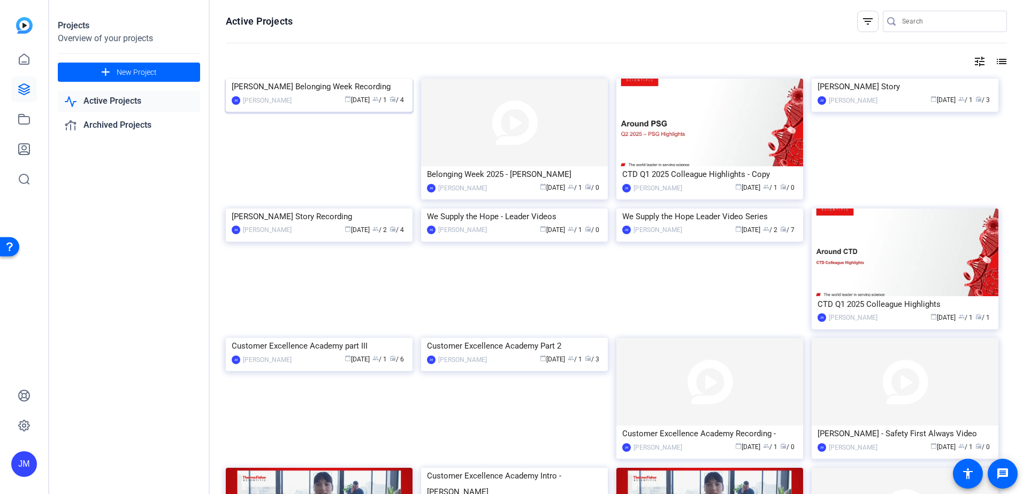
click at [288, 95] on div "[PERSON_NAME] Belonging Week Recording" at bounding box center [319, 87] width 175 height 16
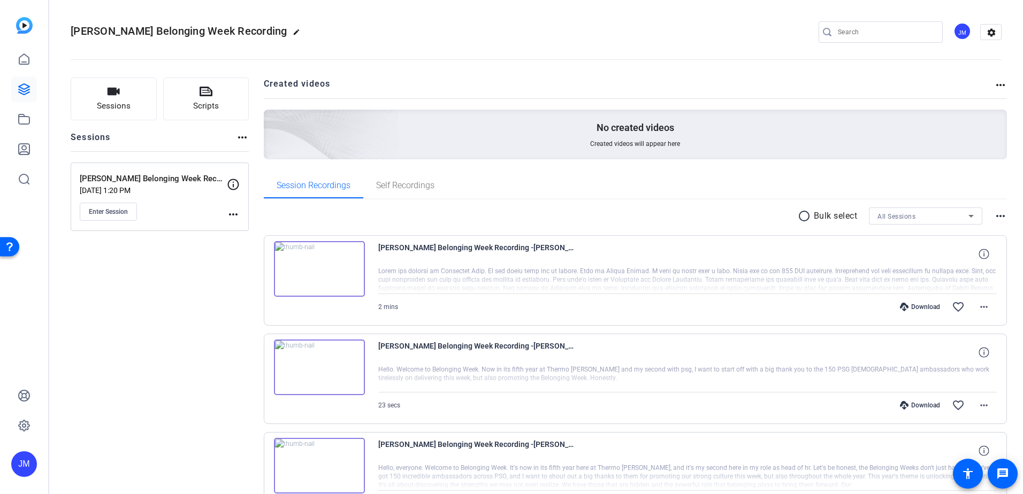
click at [658, 144] on span "Created videos will appear here" at bounding box center [635, 144] width 90 height 9
click at [867, 128] on div "No created videos Created videos will appear here" at bounding box center [636, 135] width 744 height 50
drag, startPoint x: 1008, startPoint y: 88, endPoint x: 997, endPoint y: 89, distance: 10.2
click at [1004, 89] on div "Sessions Scripts Sessions more_horiz [PERSON_NAME] Belonging Week Recording Par…" at bounding box center [536, 366] width 974 height 605
click at [994, 87] on mat-icon "more_horiz" at bounding box center [1000, 85] width 13 height 13
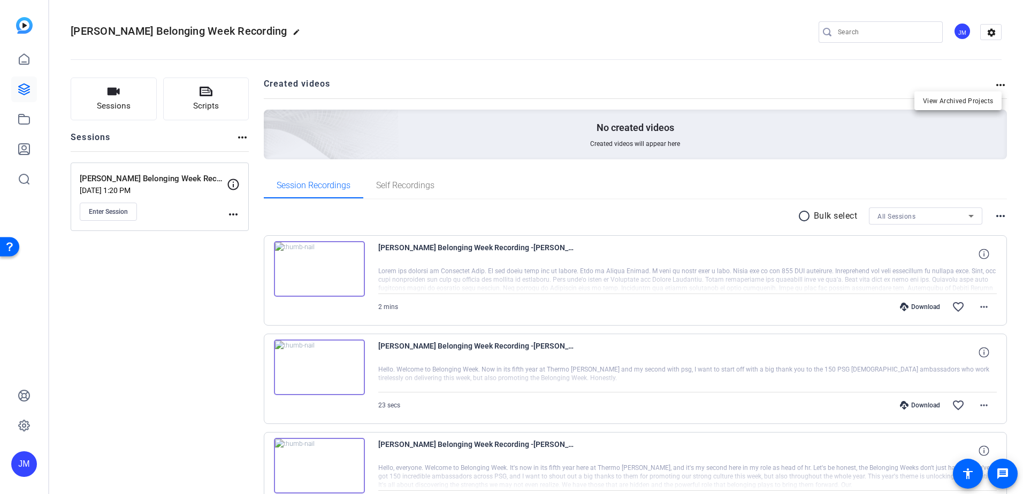
click at [998, 83] on div at bounding box center [511, 247] width 1023 height 494
click at [352, 270] on img at bounding box center [319, 269] width 91 height 56
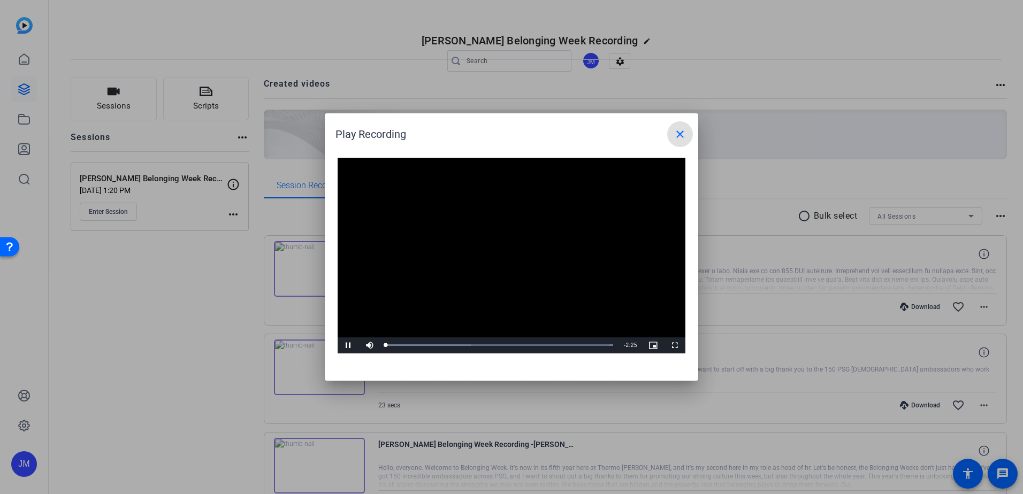
click at [673, 135] on span at bounding box center [680, 134] width 26 height 26
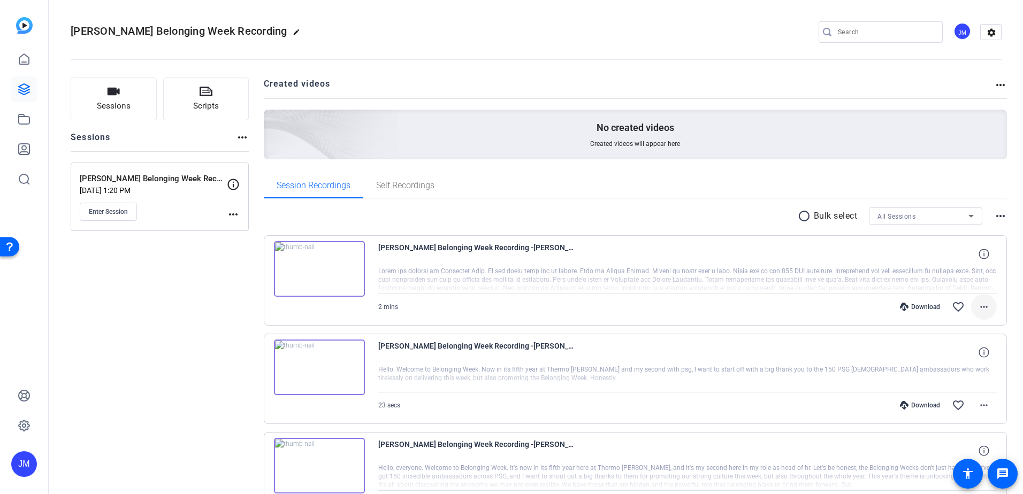
click at [982, 310] on mat-icon "more_horiz" at bounding box center [984, 307] width 13 height 13
click at [34, 70] on div at bounding box center [511, 247] width 1023 height 494
click at [32, 64] on link at bounding box center [24, 60] width 26 height 26
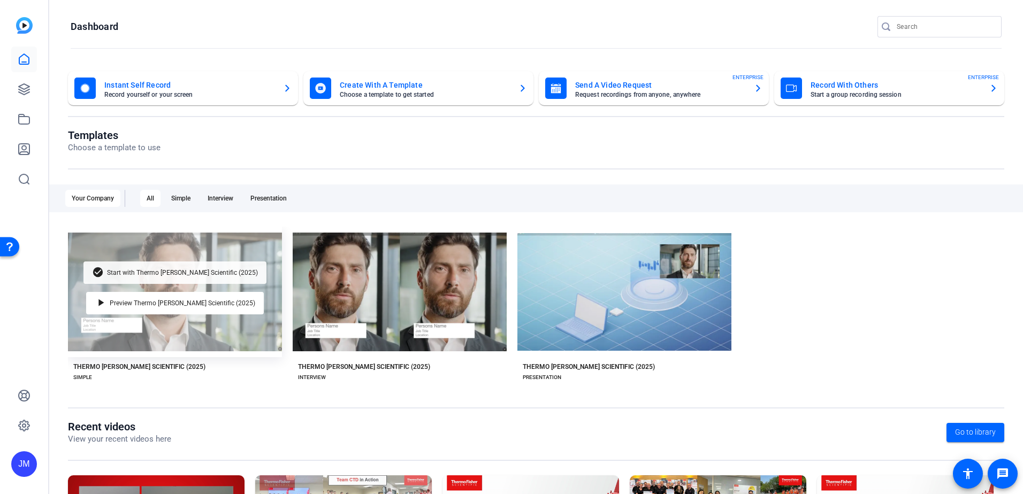
click at [211, 270] on span "Start with Thermo [PERSON_NAME] Scientific (2025)" at bounding box center [182, 273] width 151 height 6
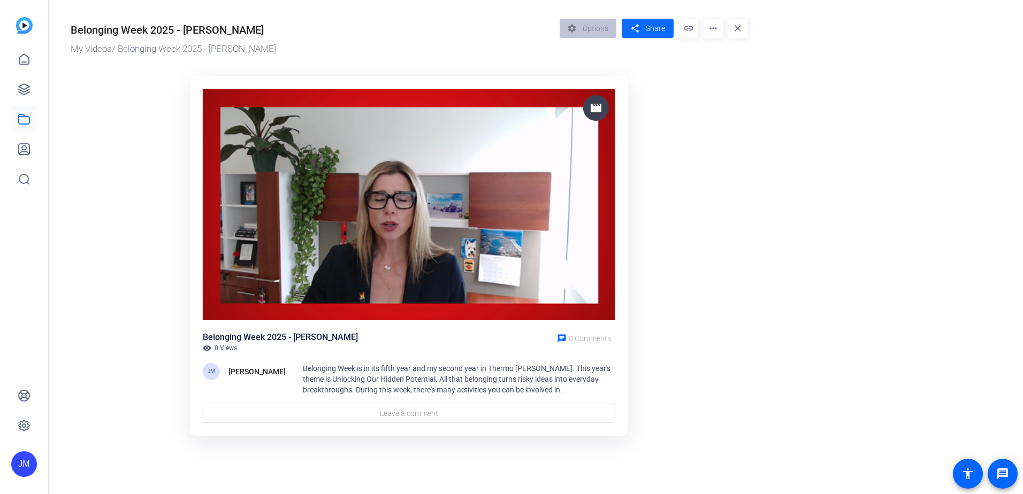
click at [639, 33] on mat-icon "share" at bounding box center [634, 28] width 13 height 14
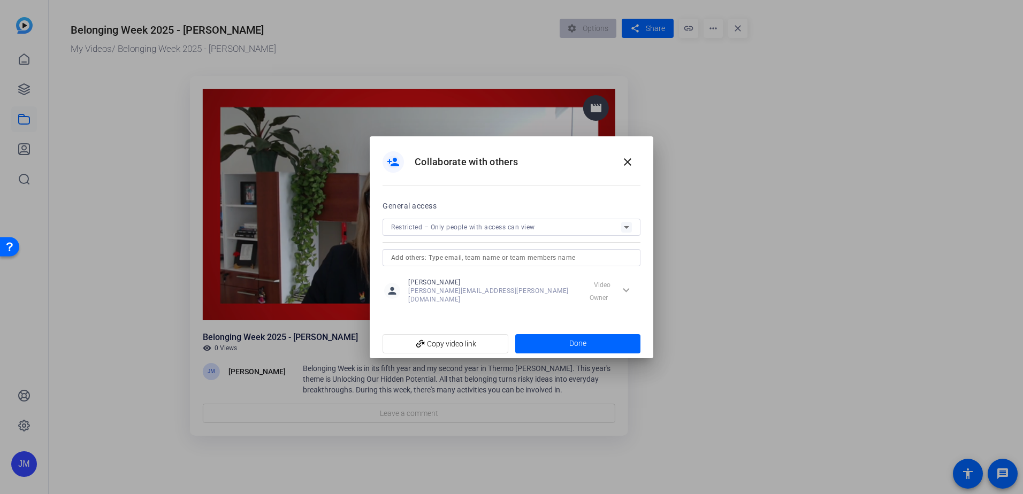
click at [0, 0] on div "Restricted – Only people with access can view" at bounding box center [0, 0] width 0 height 0
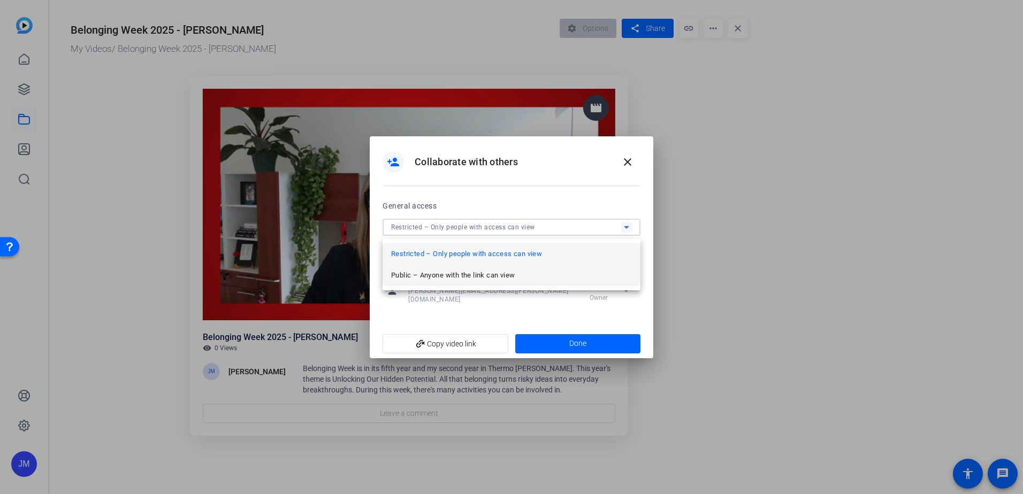
click at [537, 273] on mat-option "Public – Anyone with the link can view" at bounding box center [512, 275] width 258 height 21
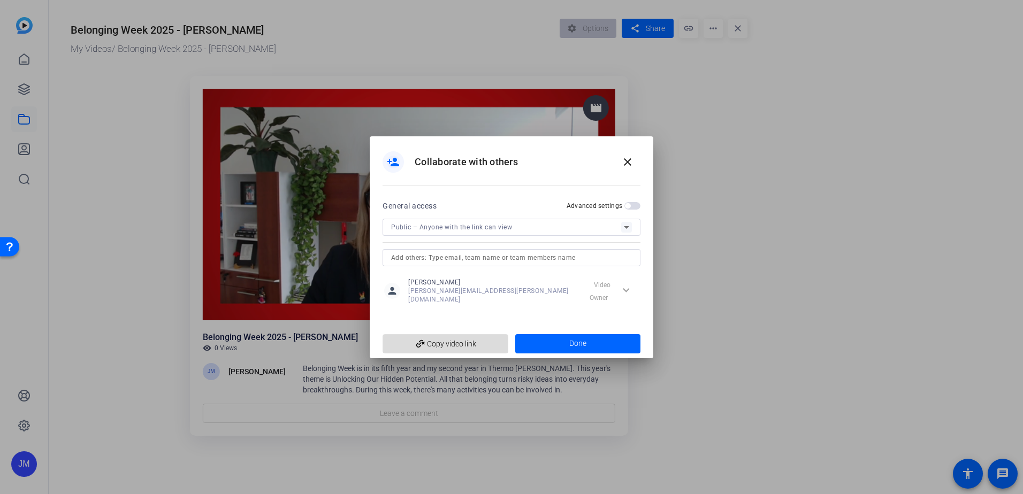
click at [0, 0] on span "add_link Copy video link" at bounding box center [0, 0] width 0 height 0
click at [638, 155] on span at bounding box center [628, 162] width 26 height 26
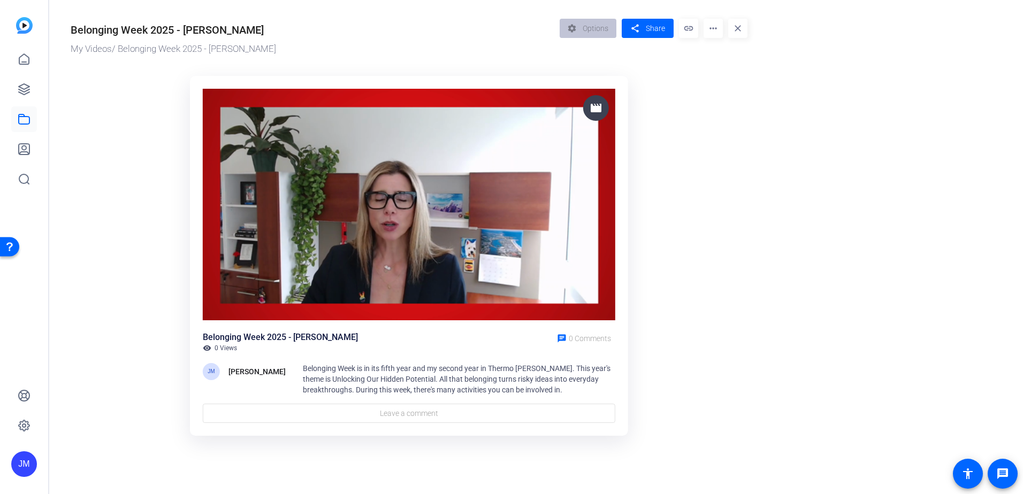
click at [376, 252] on img at bounding box center [409, 205] width 413 height 232
click at [438, 239] on img at bounding box center [409, 205] width 413 height 232
